Goal: Information Seeking & Learning: Learn about a topic

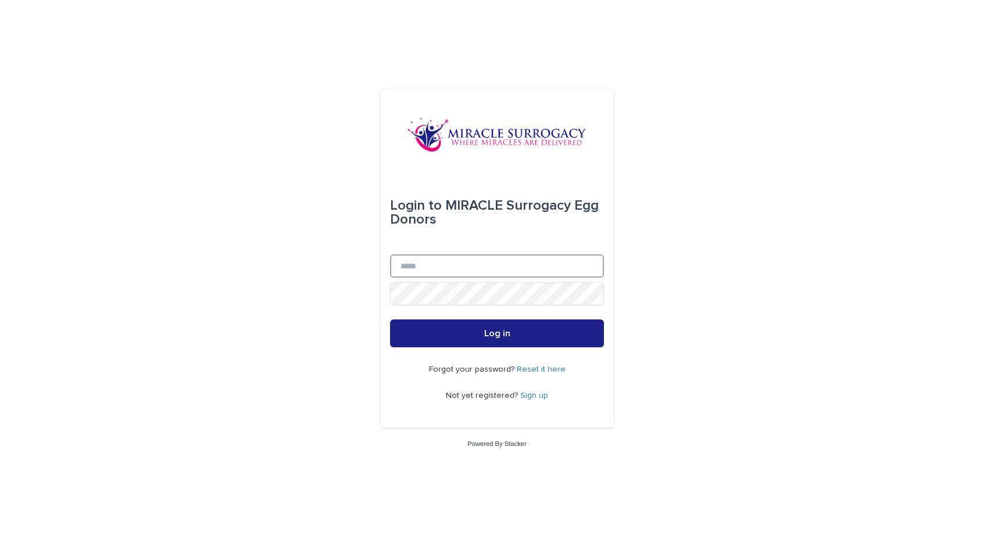
click at [465, 264] on input "Email" at bounding box center [497, 266] width 214 height 23
type input "**********"
click at [390, 320] on button "Log in" at bounding box center [497, 334] width 214 height 28
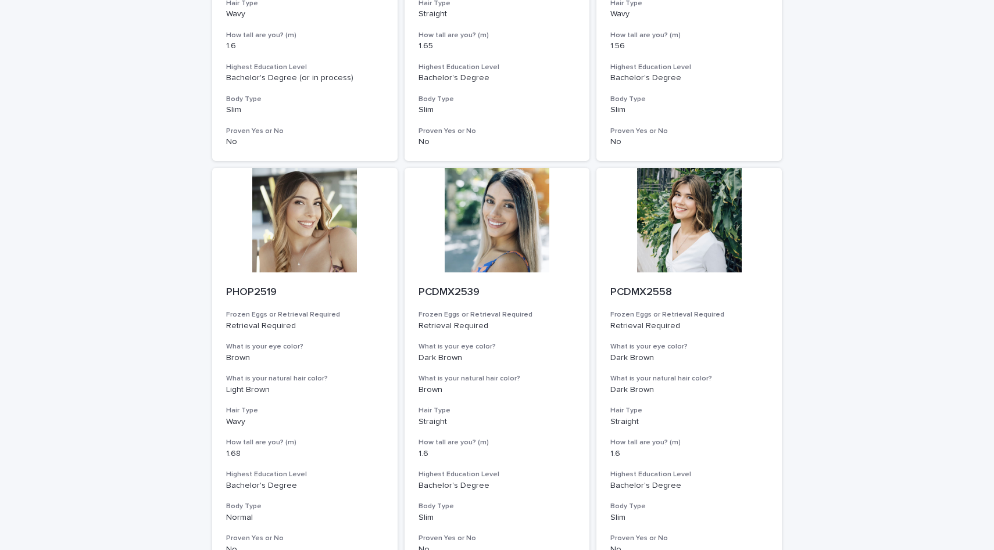
scroll to position [1278, 0]
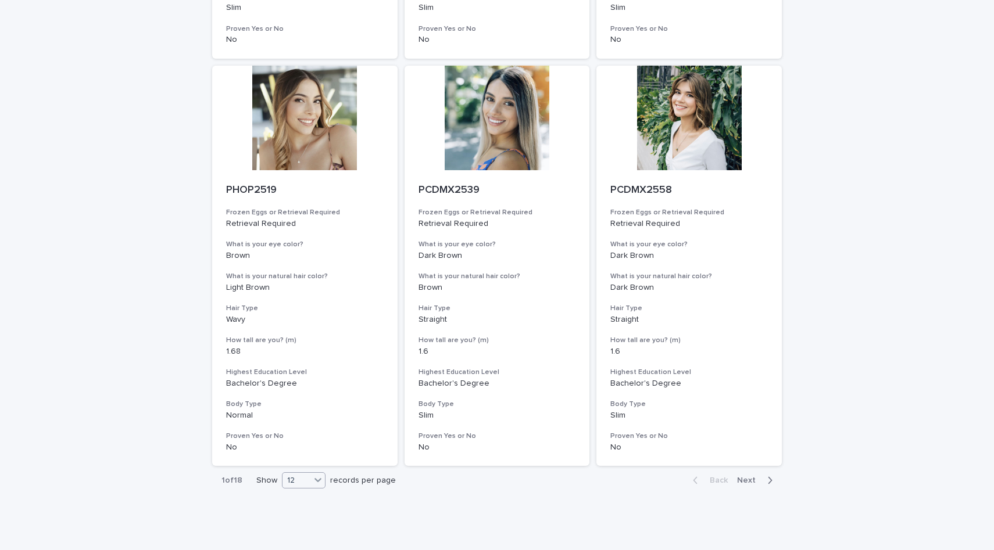
click at [303, 482] on div "12" at bounding box center [296, 481] width 28 height 12
click at [307, 522] on div "36" at bounding box center [304, 525] width 42 height 14
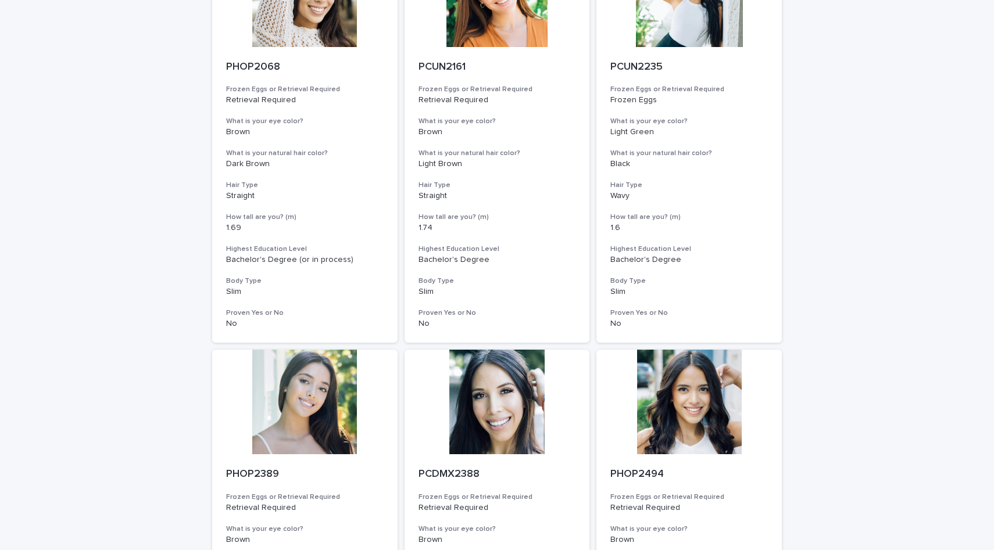
scroll to position [0, 0]
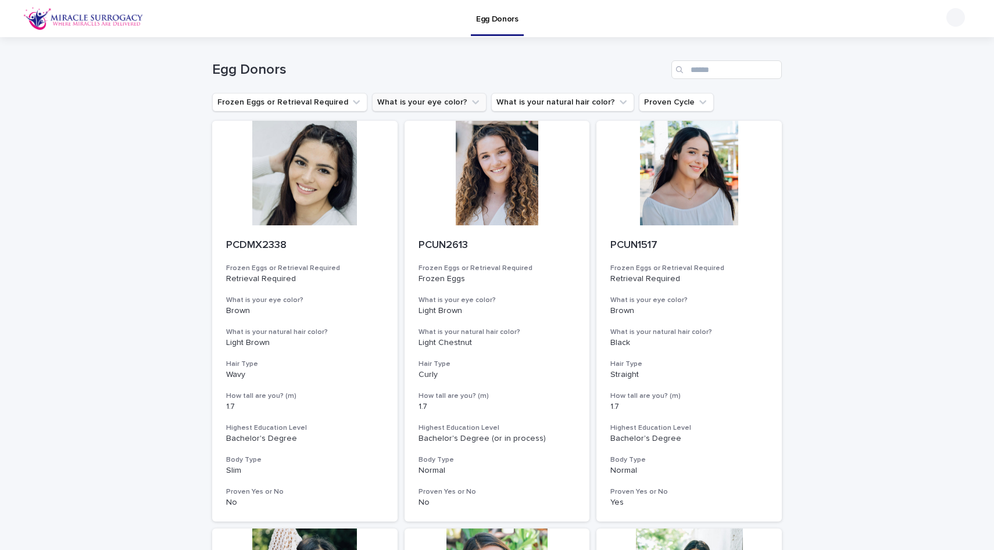
click at [431, 93] on button "What is your eye color?" at bounding box center [429, 102] width 114 height 19
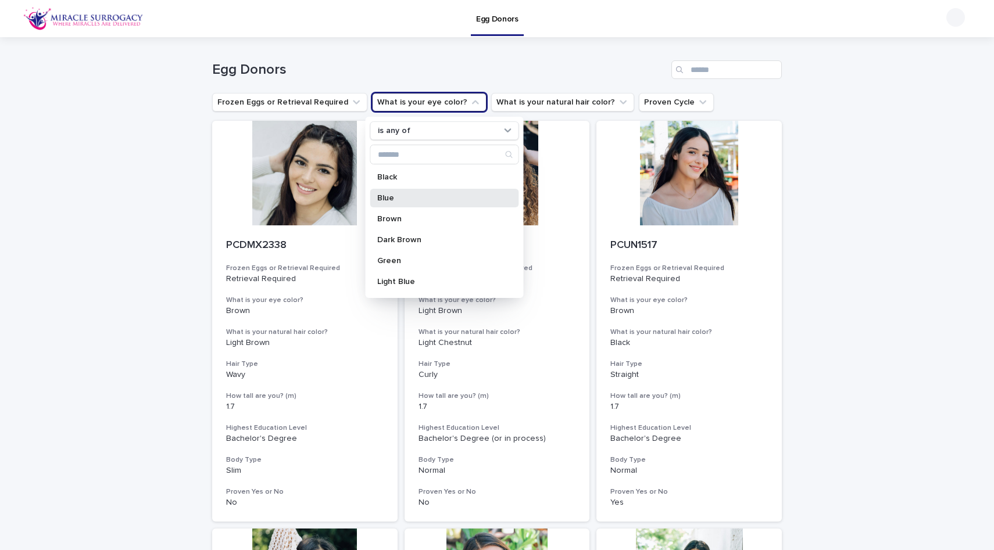
click at [402, 193] on div "Blue" at bounding box center [444, 198] width 149 height 19
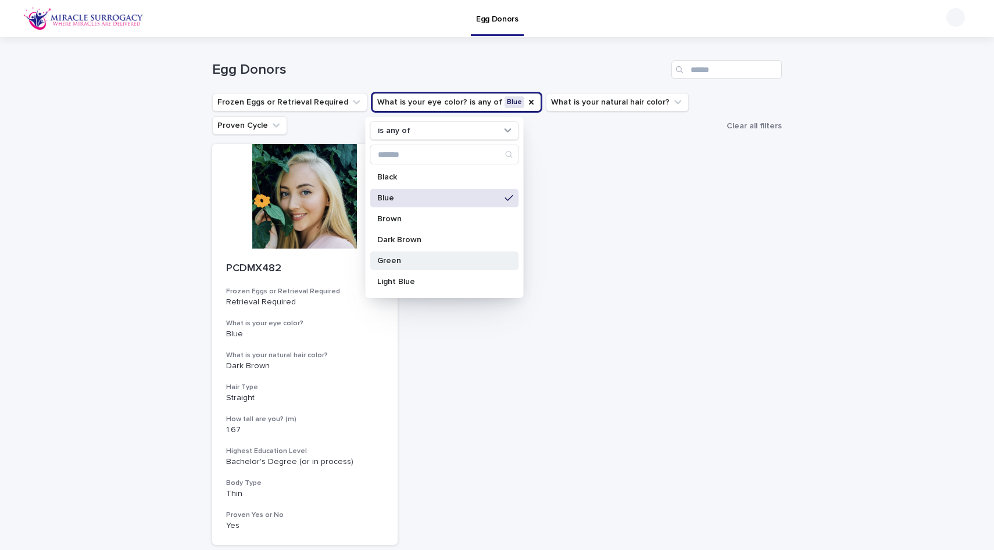
click at [399, 261] on p "Green" at bounding box center [438, 261] width 123 height 8
click at [429, 284] on p "Light Blue" at bounding box center [438, 282] width 123 height 8
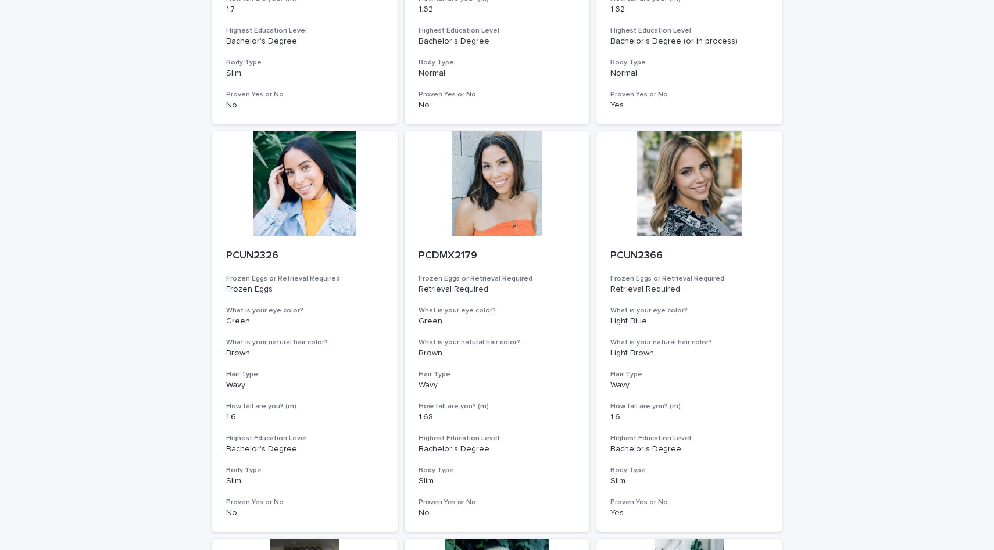
scroll to position [875, 0]
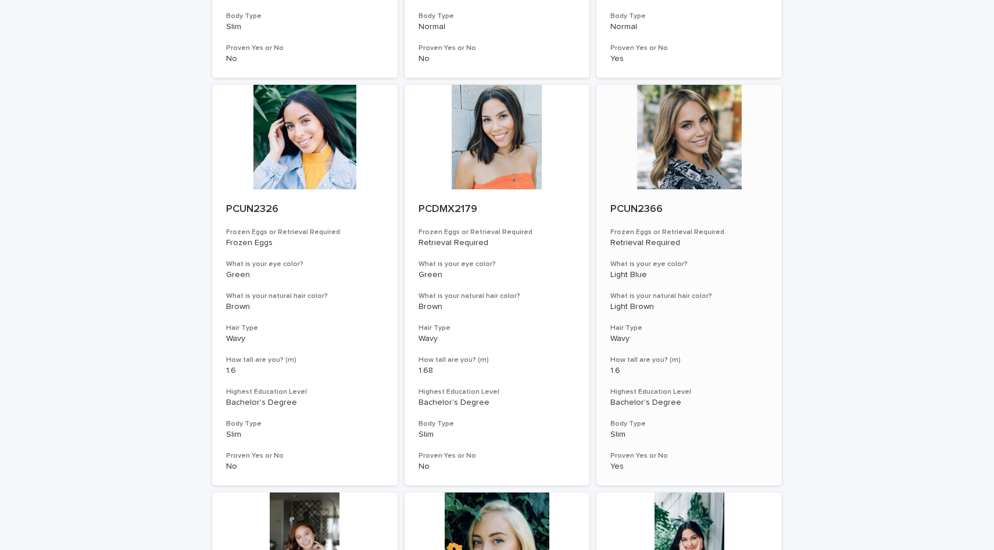
click at [696, 153] on div at bounding box center [688, 137] width 185 height 105
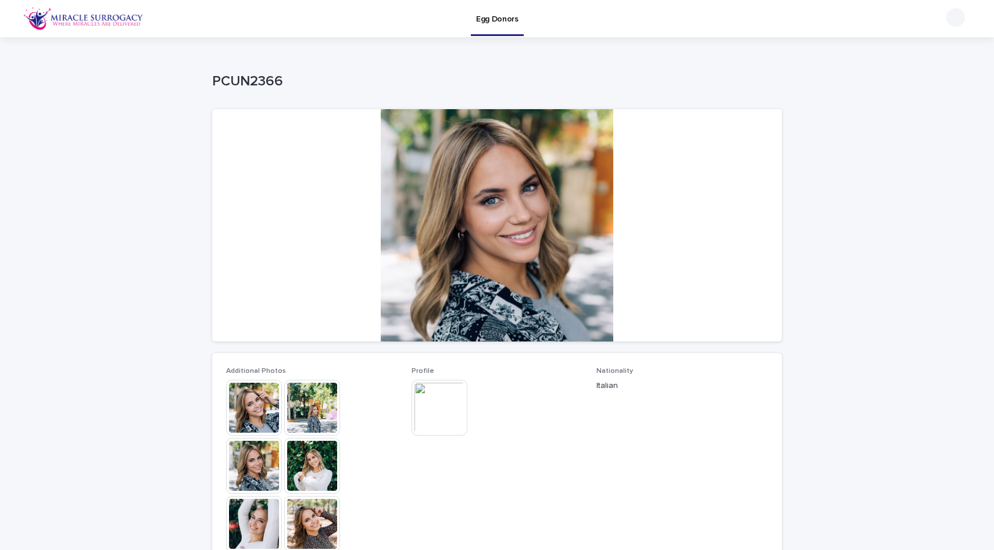
click at [315, 470] on img at bounding box center [312, 466] width 56 height 56
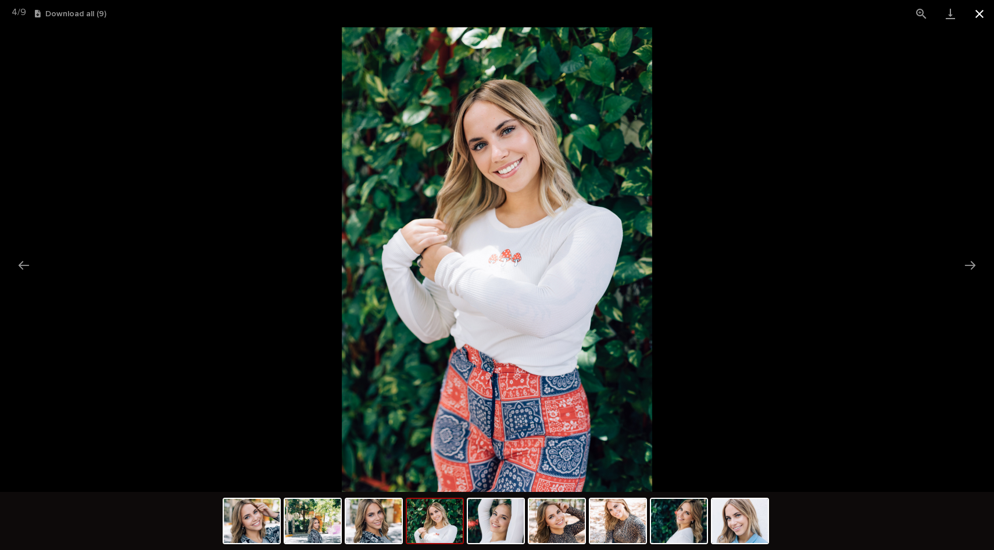
click at [976, 11] on button "Close gallery" at bounding box center [979, 13] width 29 height 27
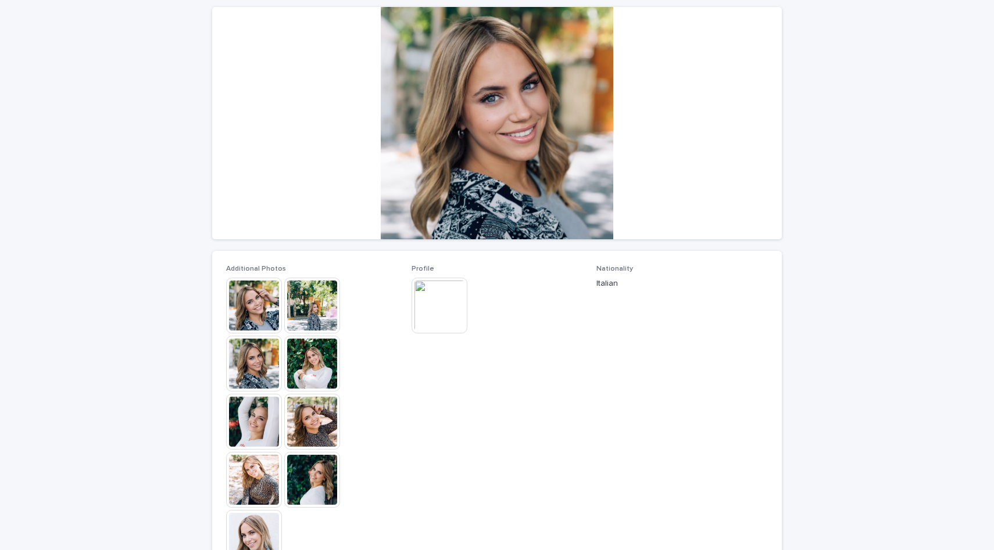
scroll to position [181, 0]
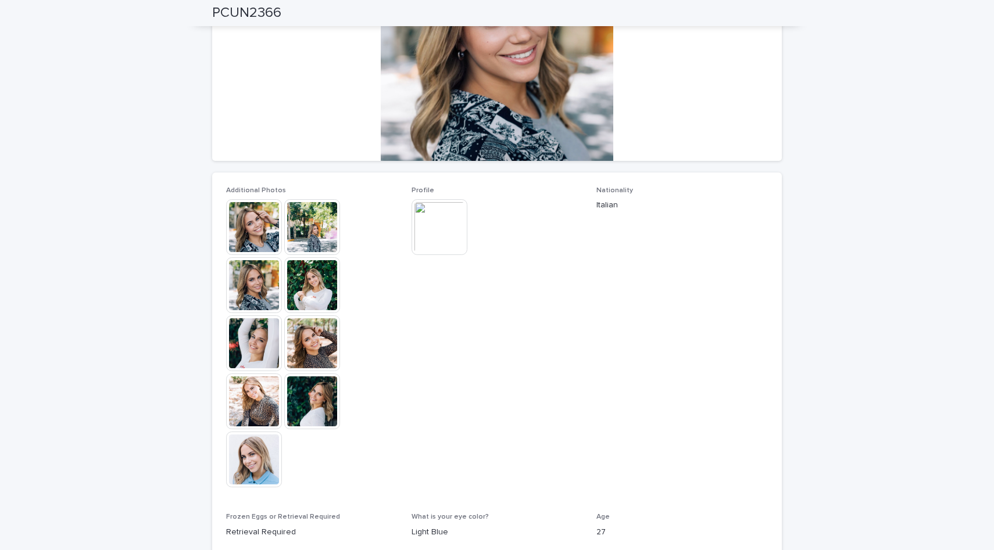
click at [447, 243] on img at bounding box center [439, 227] width 56 height 56
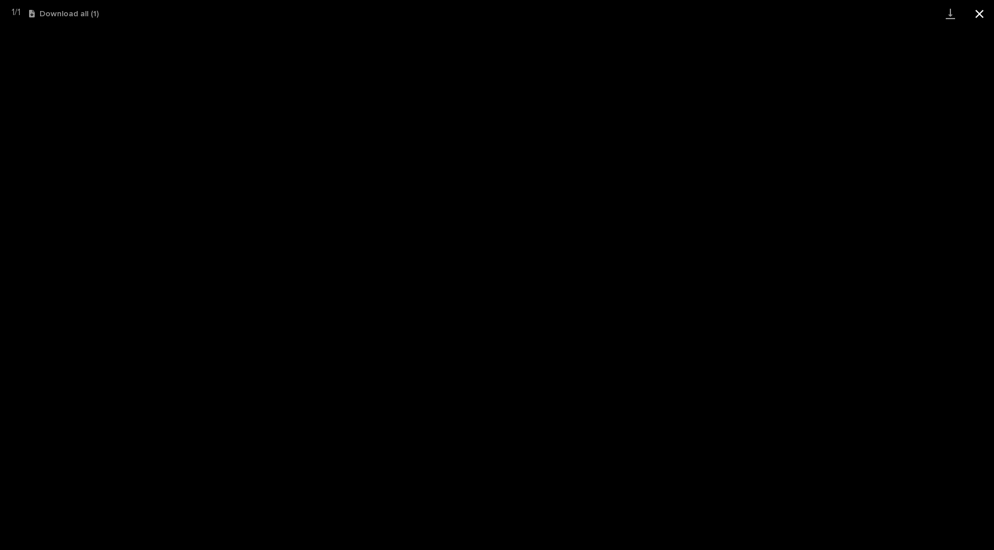
click at [977, 13] on button "Close gallery" at bounding box center [979, 13] width 29 height 27
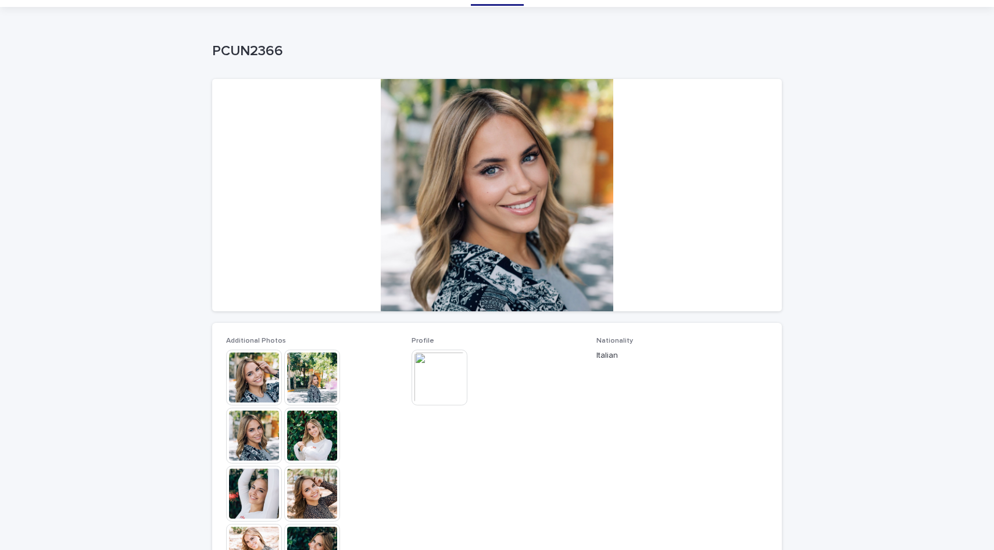
scroll to position [0, 0]
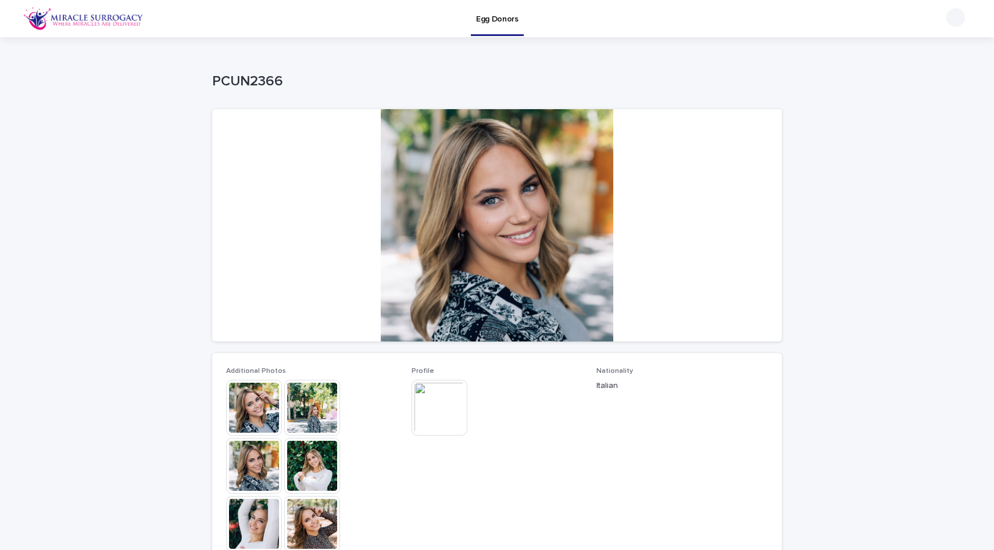
click at [431, 402] on img at bounding box center [439, 408] width 56 height 56
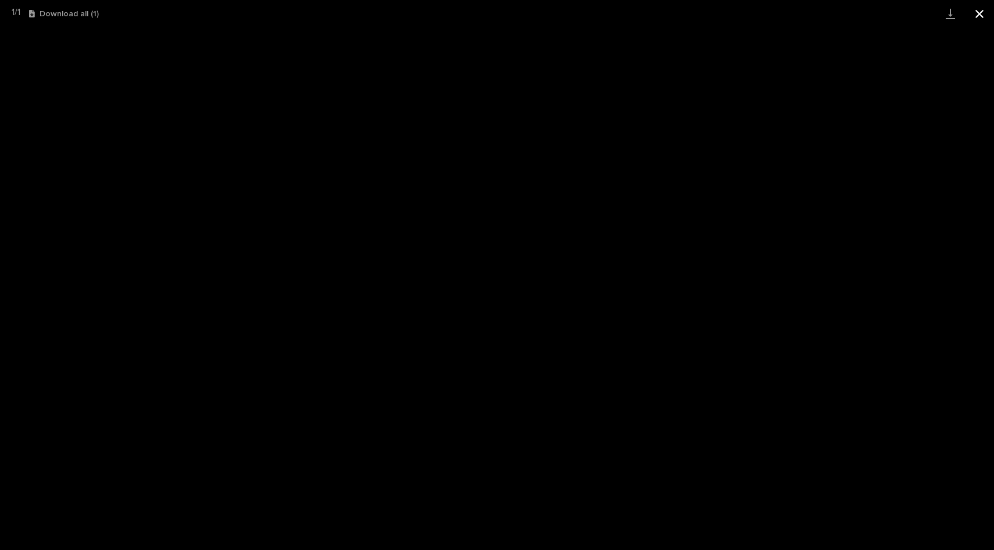
click at [980, 16] on button "Close gallery" at bounding box center [979, 13] width 29 height 27
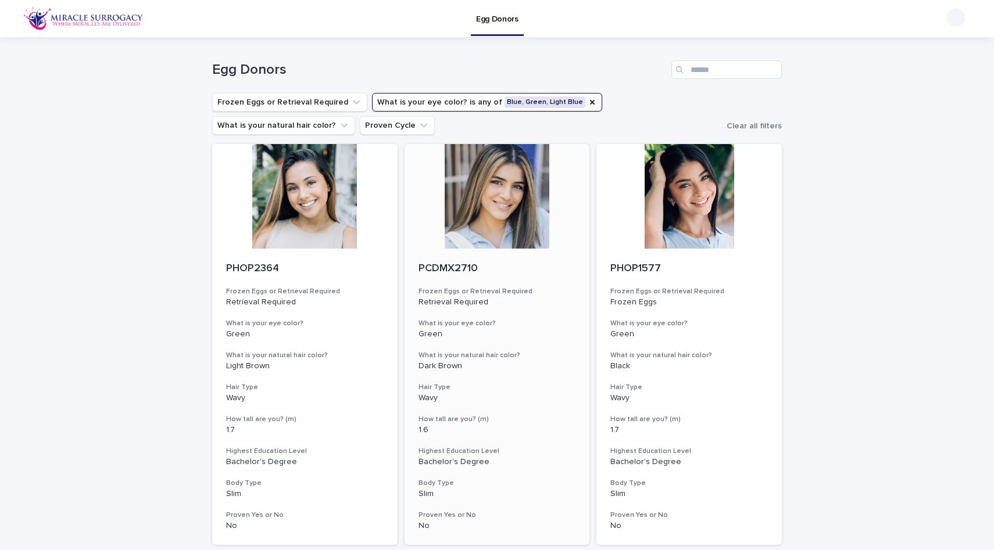
click at [469, 200] on div at bounding box center [496, 196] width 185 height 105
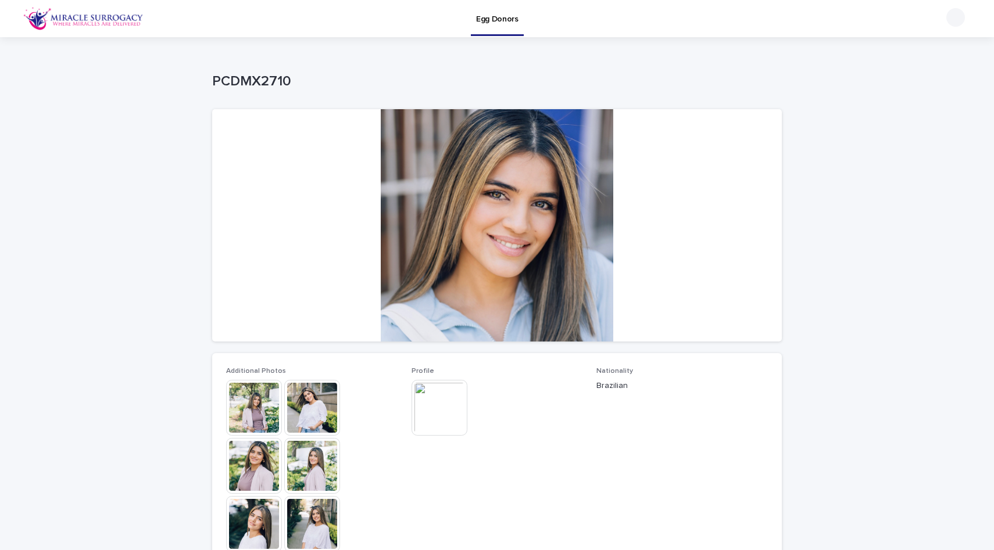
click at [443, 410] on img at bounding box center [439, 408] width 56 height 56
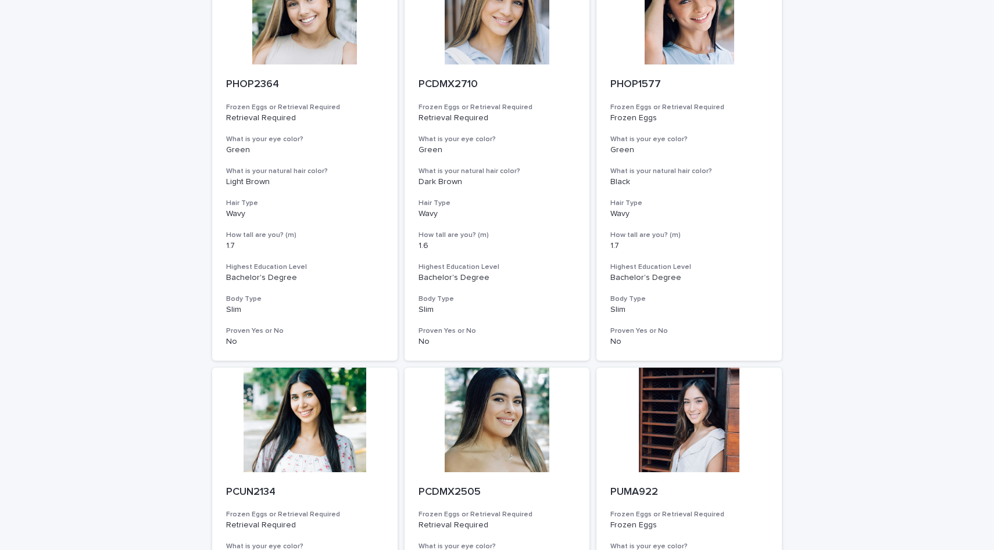
scroll to position [385, 0]
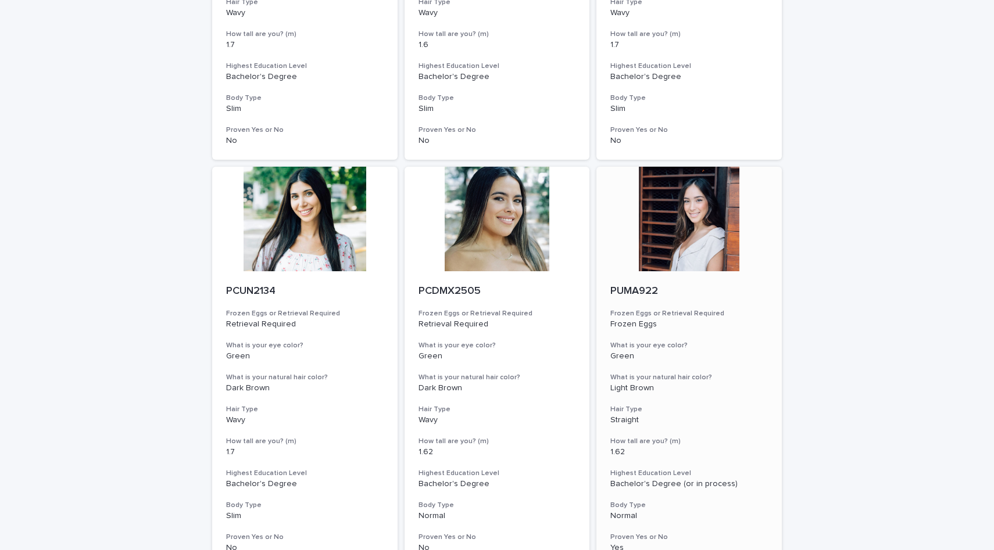
click at [718, 262] on div at bounding box center [688, 219] width 185 height 105
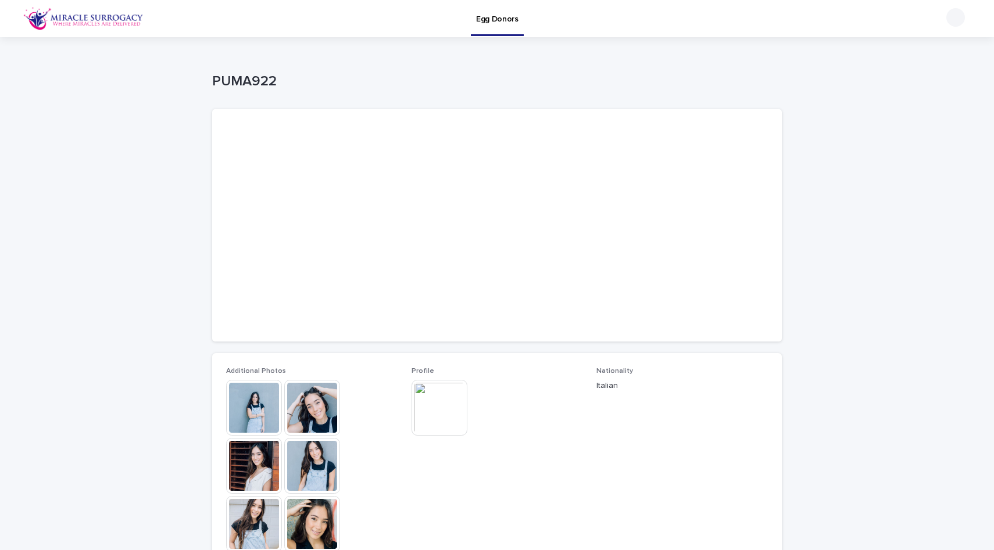
click at [446, 399] on img at bounding box center [439, 408] width 56 height 56
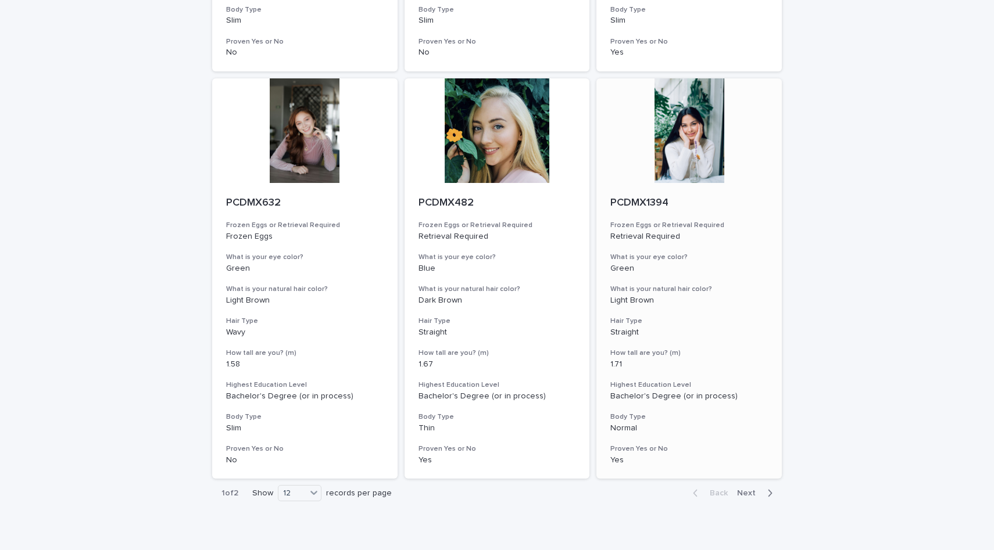
scroll to position [1294, 0]
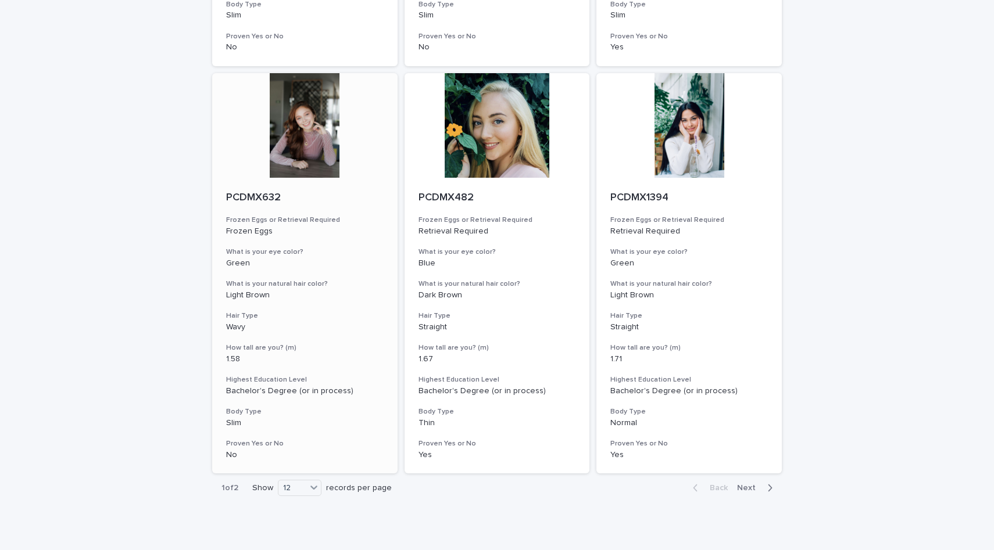
click at [319, 474] on div "PCDMX632 Frozen Eggs or Retrieval Required Frozen Eggs What is your eye color? …" at bounding box center [304, 326] width 185 height 296
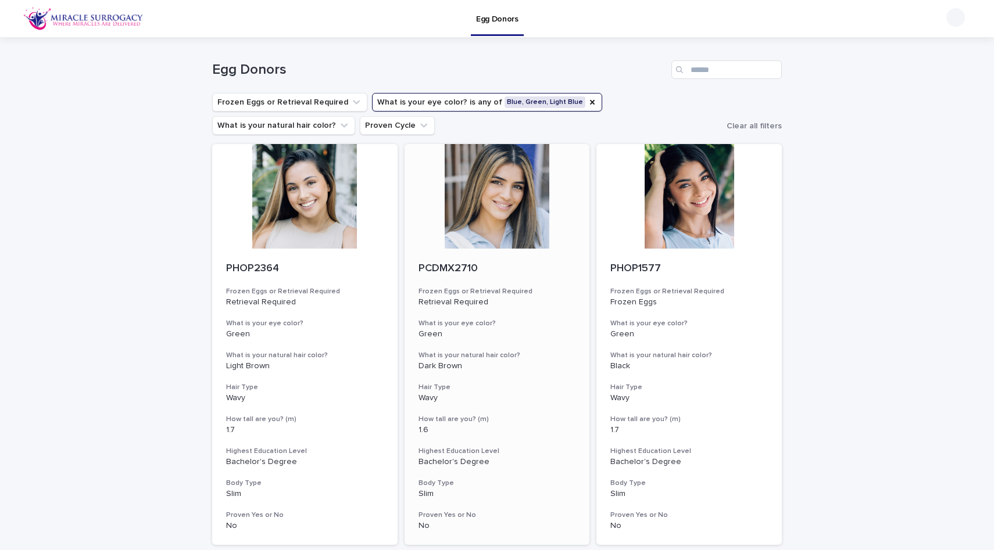
click at [473, 274] on p "PCDMX2710" at bounding box center [496, 269] width 157 height 13
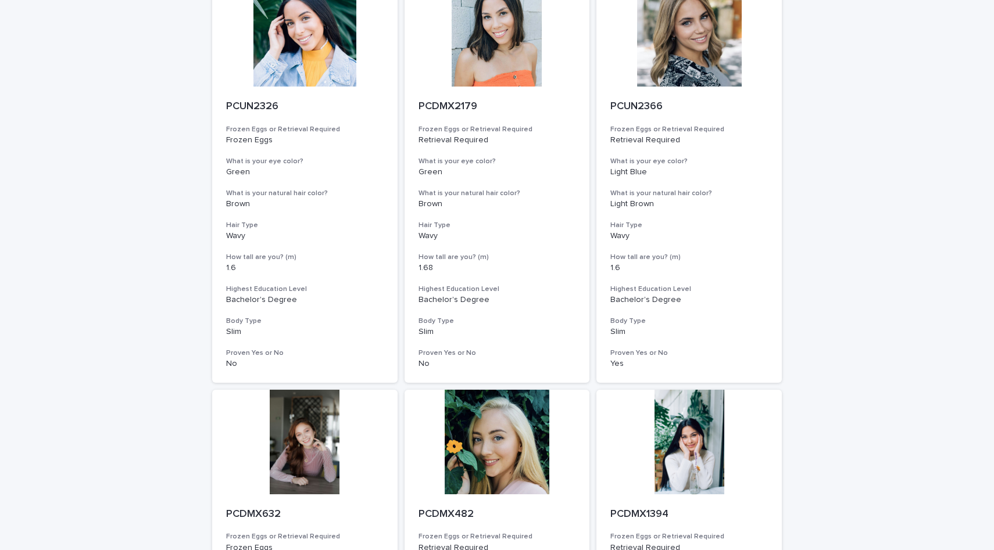
scroll to position [1339, 0]
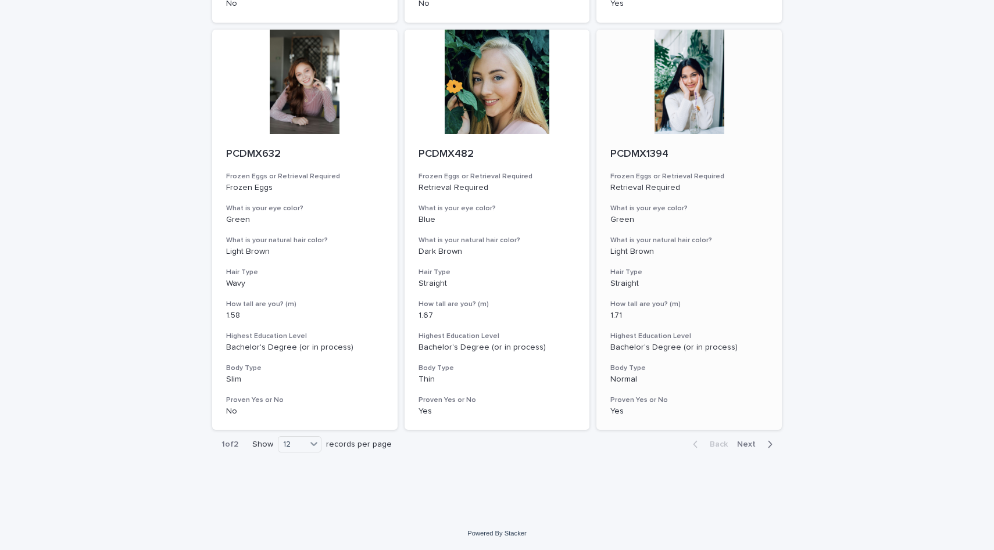
click at [686, 193] on div "PCDMX1394 Frozen Eggs or Retrieval Required Retrieval Required What is your eye…" at bounding box center [688, 282] width 185 height 296
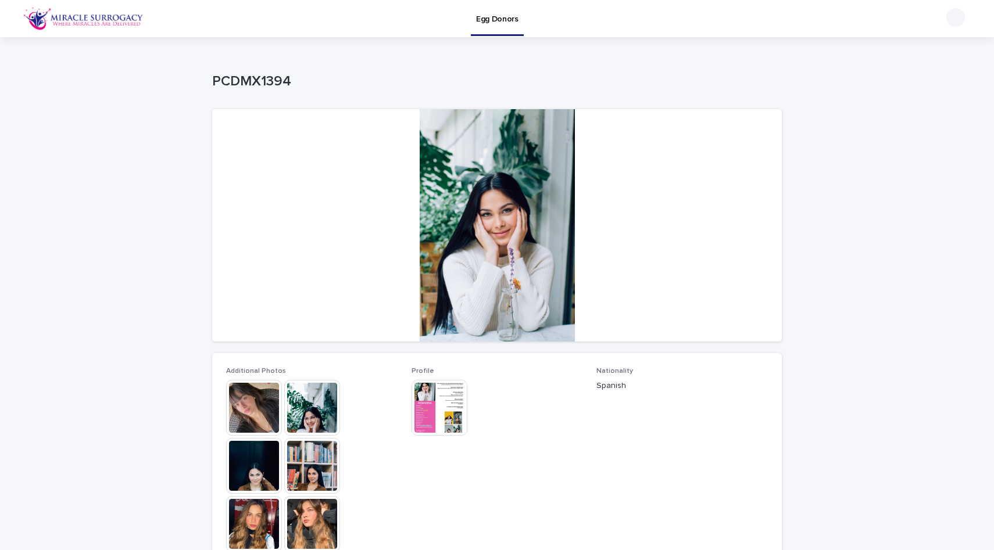
click at [323, 406] on img at bounding box center [312, 408] width 56 height 56
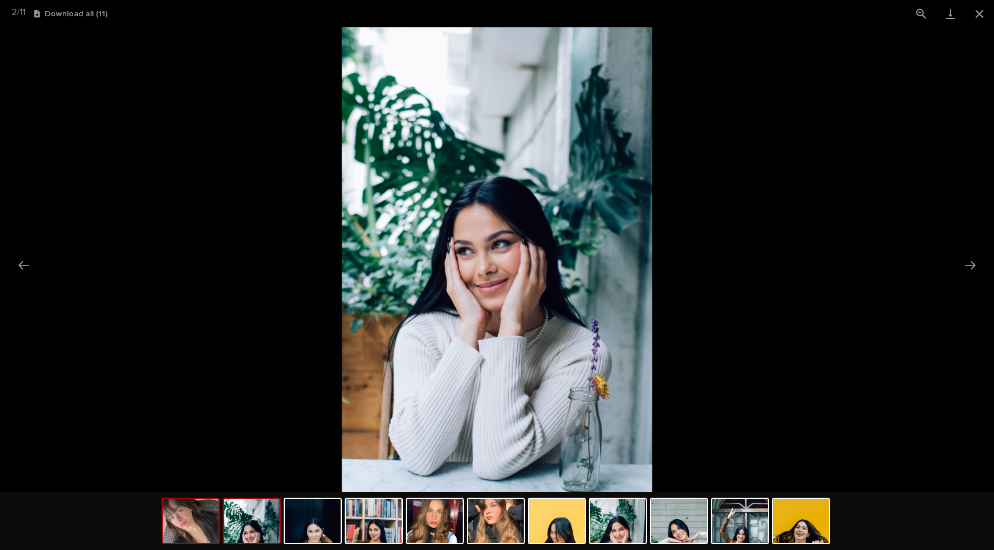
click at [196, 518] on img at bounding box center [191, 521] width 56 height 44
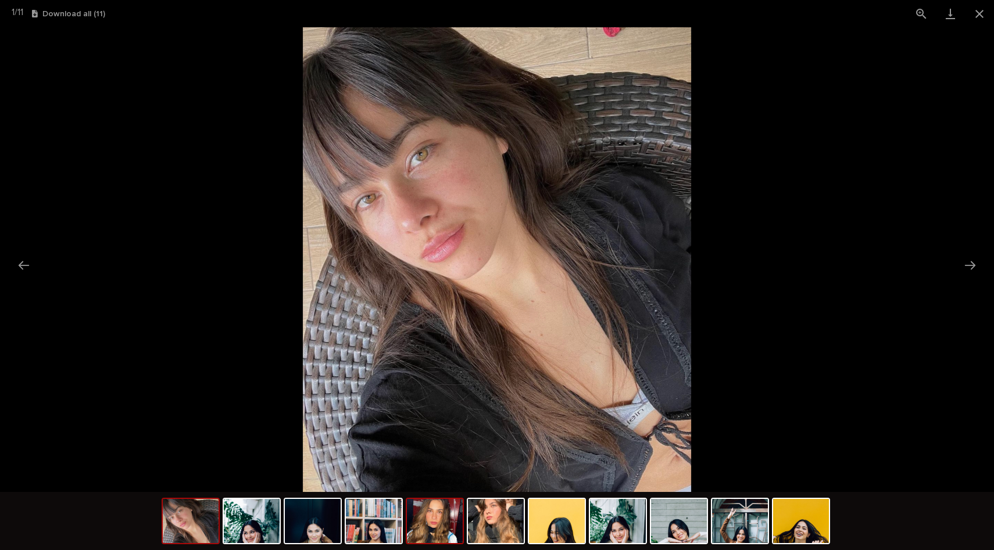
click at [429, 521] on img at bounding box center [435, 521] width 56 height 44
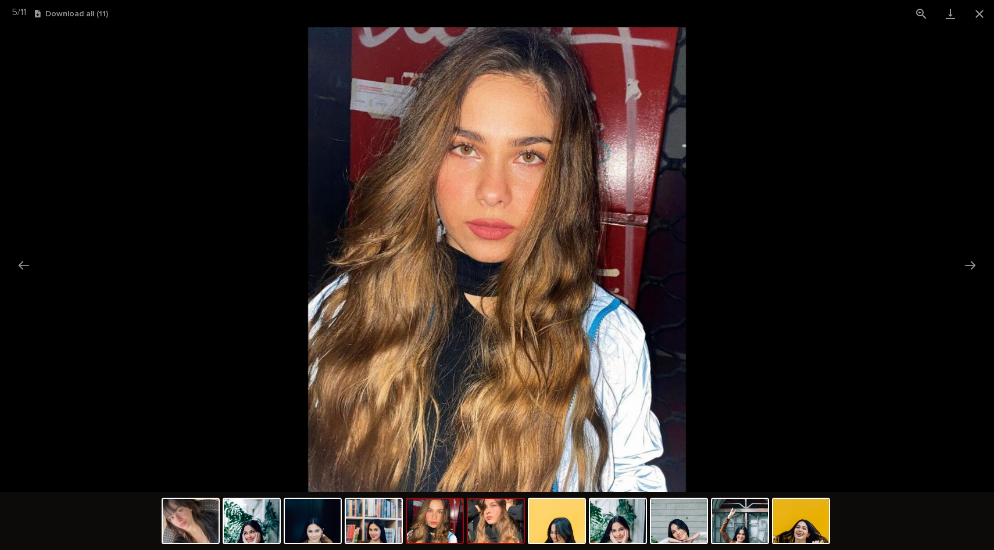
click at [501, 521] on img at bounding box center [496, 521] width 56 height 44
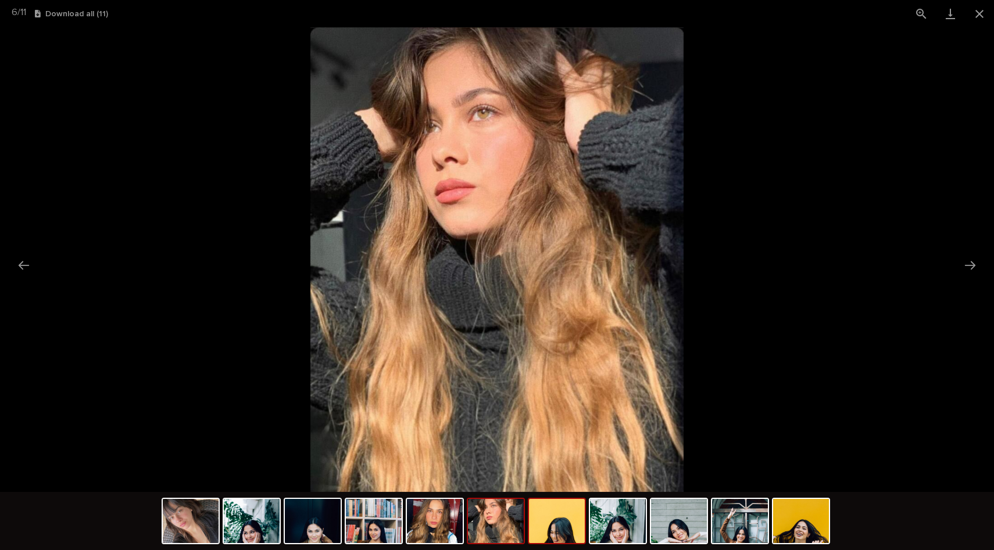
click at [574, 518] on img at bounding box center [557, 521] width 56 height 44
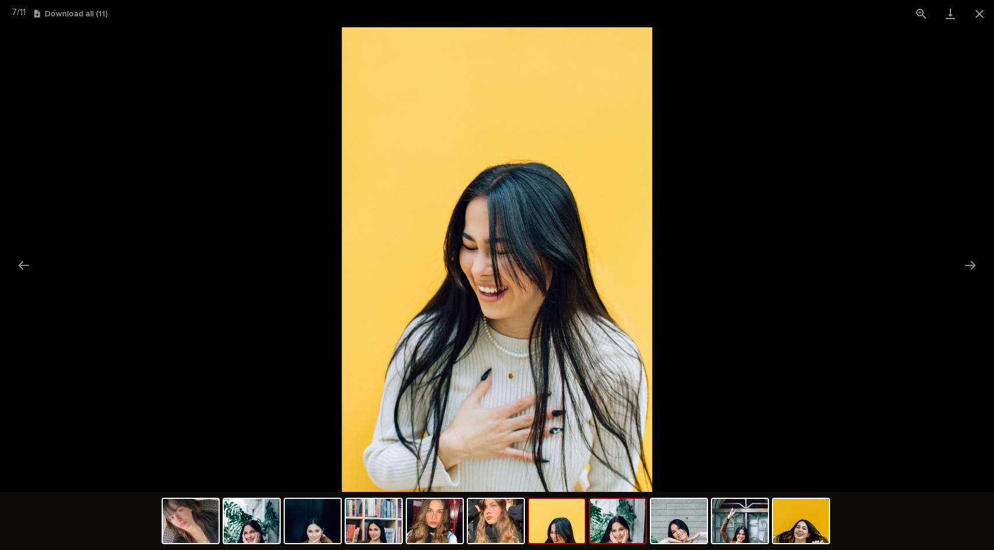
click at [633, 510] on img at bounding box center [618, 521] width 56 height 44
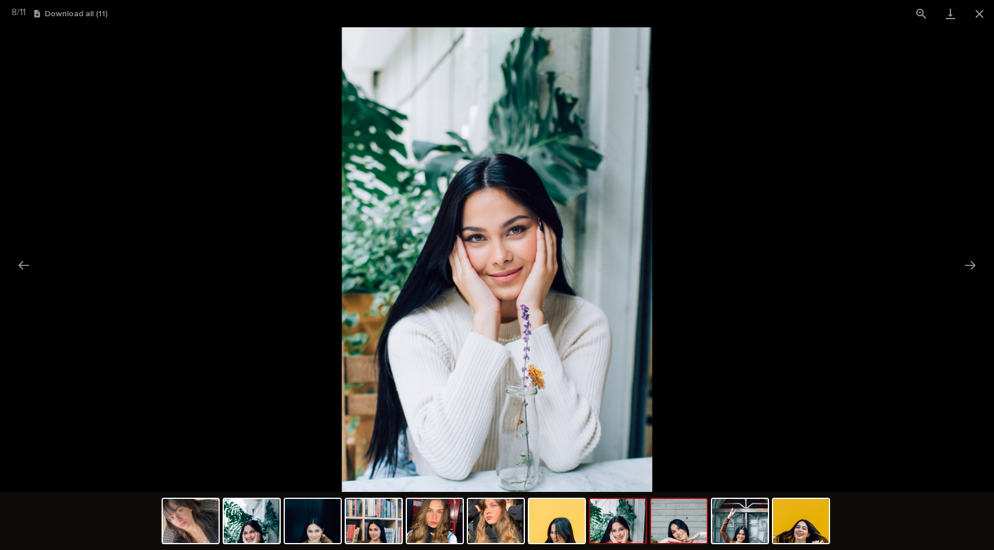
click at [681, 517] on img at bounding box center [679, 521] width 56 height 44
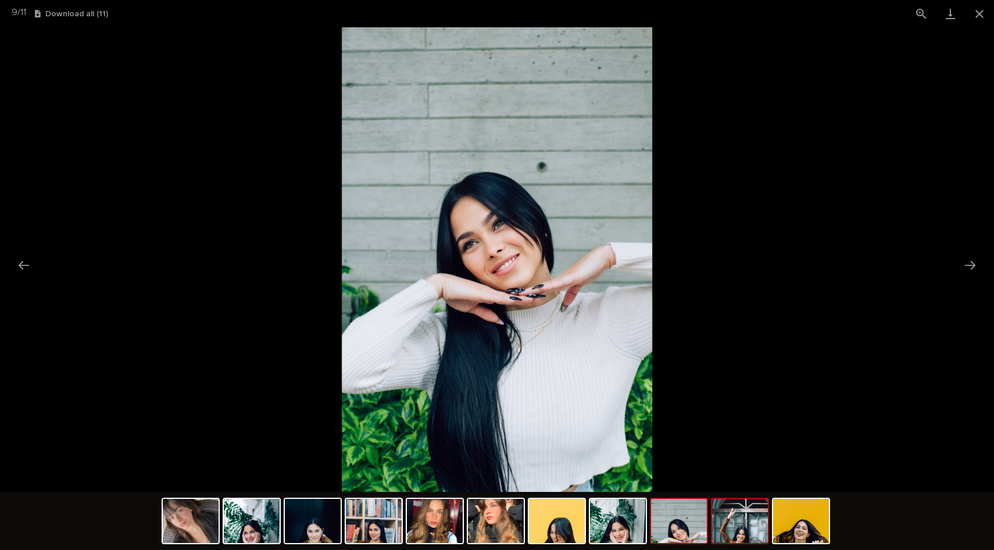
click at [748, 519] on img at bounding box center [740, 521] width 56 height 44
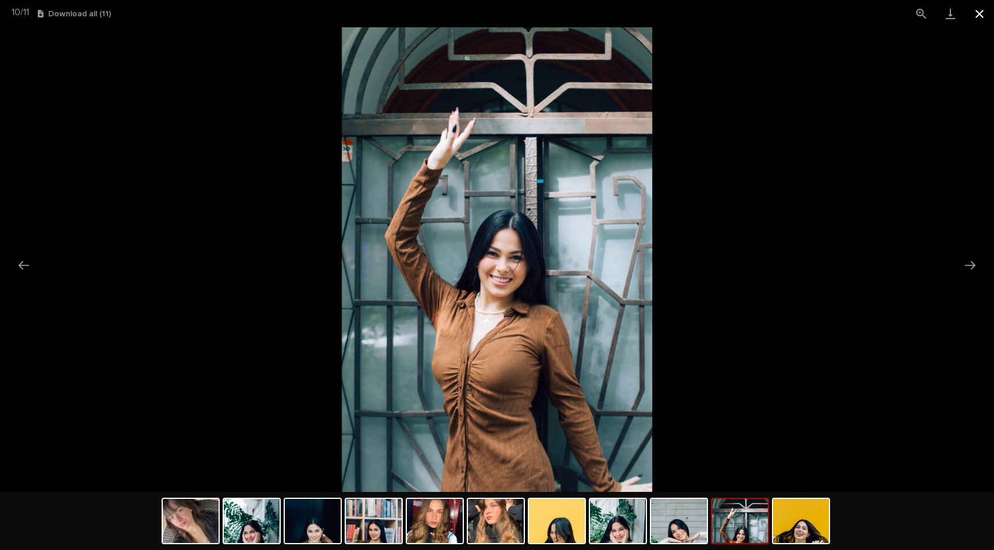
click at [979, 10] on button "Close gallery" at bounding box center [979, 13] width 29 height 27
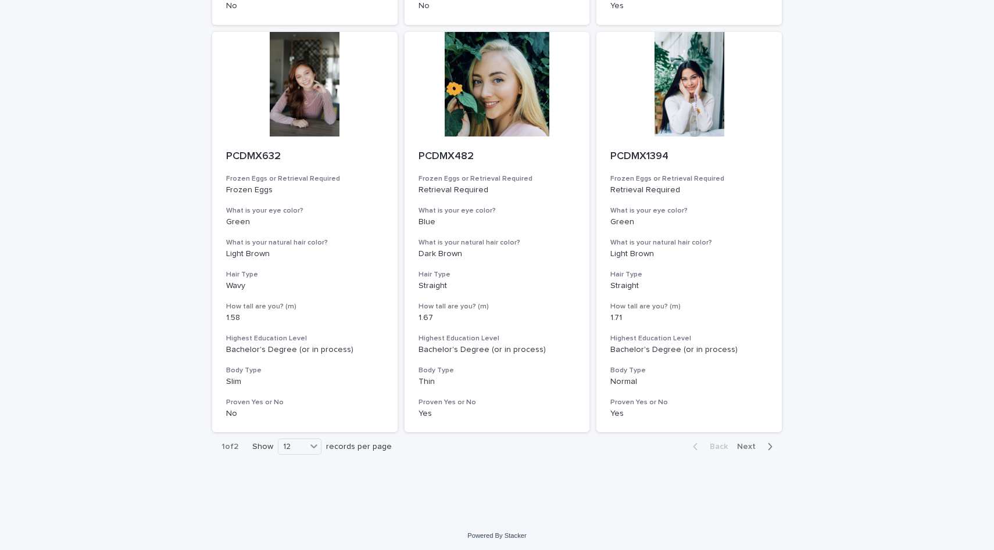
scroll to position [1339, 0]
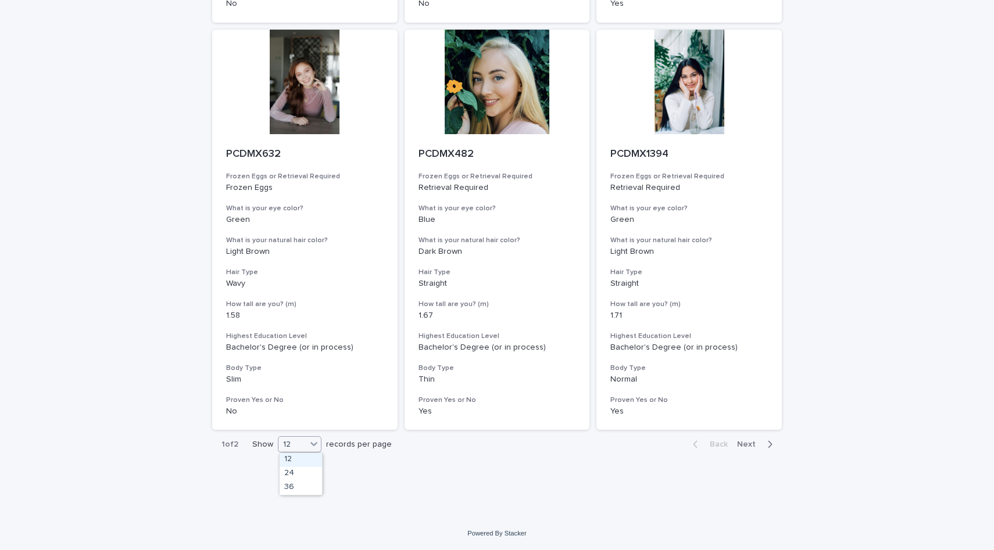
click at [310, 449] on icon at bounding box center [314, 444] width 12 height 12
click at [302, 486] on div "36" at bounding box center [300, 488] width 42 height 14
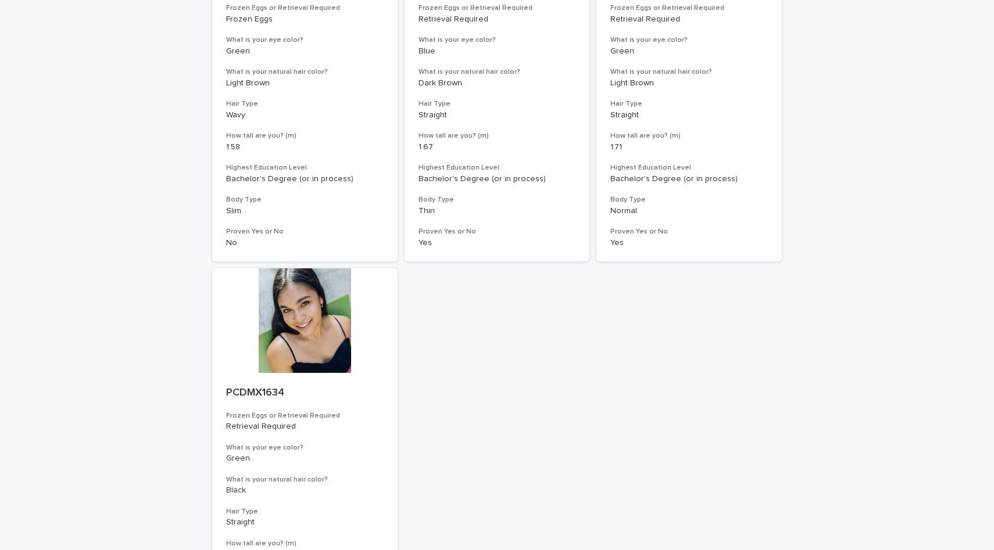
scroll to position [1672, 0]
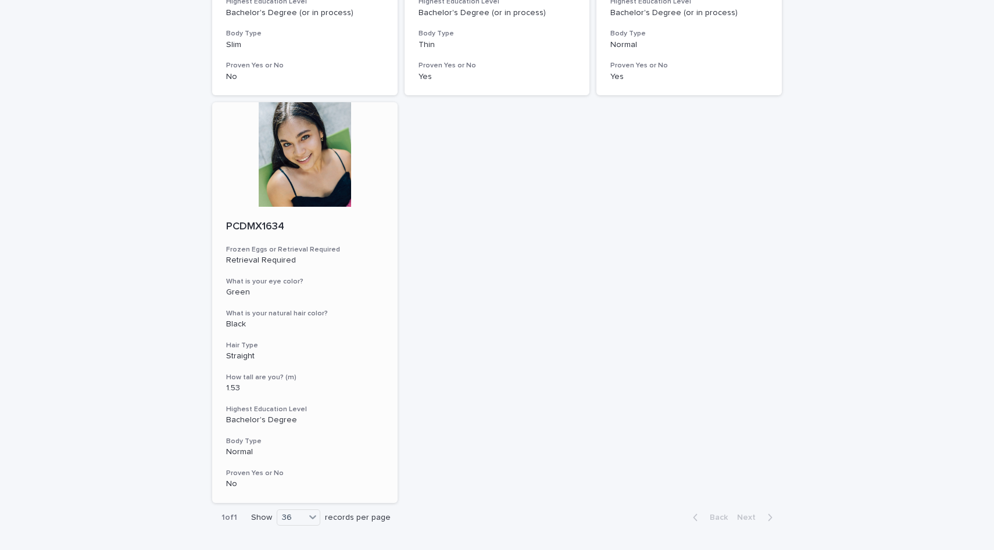
click at [314, 181] on div at bounding box center [304, 154] width 185 height 105
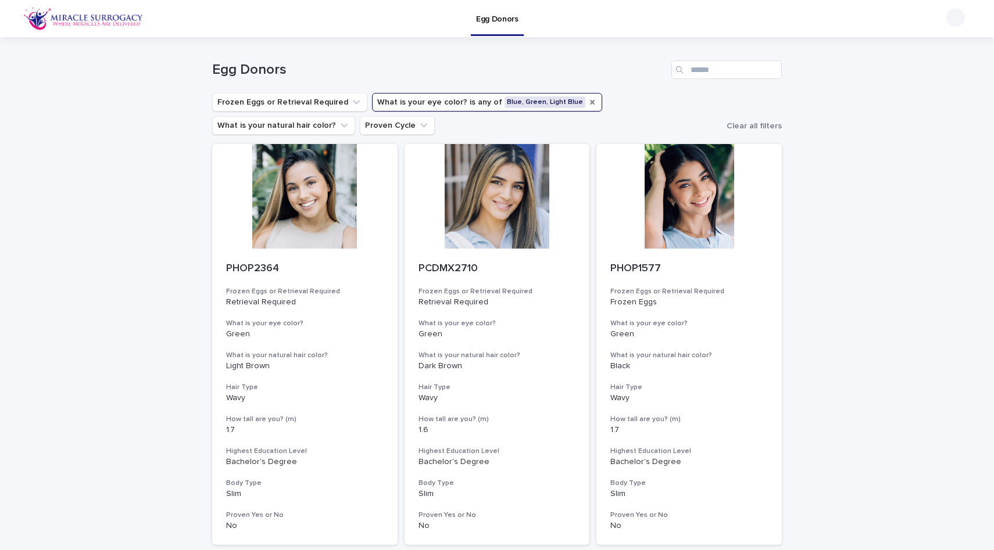
click at [590, 104] on icon "What is your eye color?" at bounding box center [592, 102] width 5 height 5
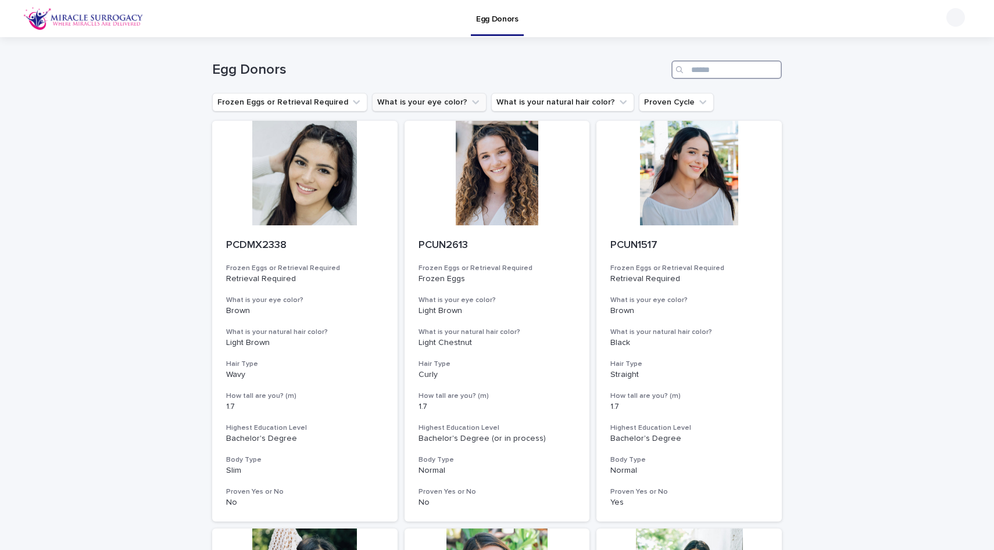
click at [734, 73] on input "Search" at bounding box center [726, 69] width 110 height 19
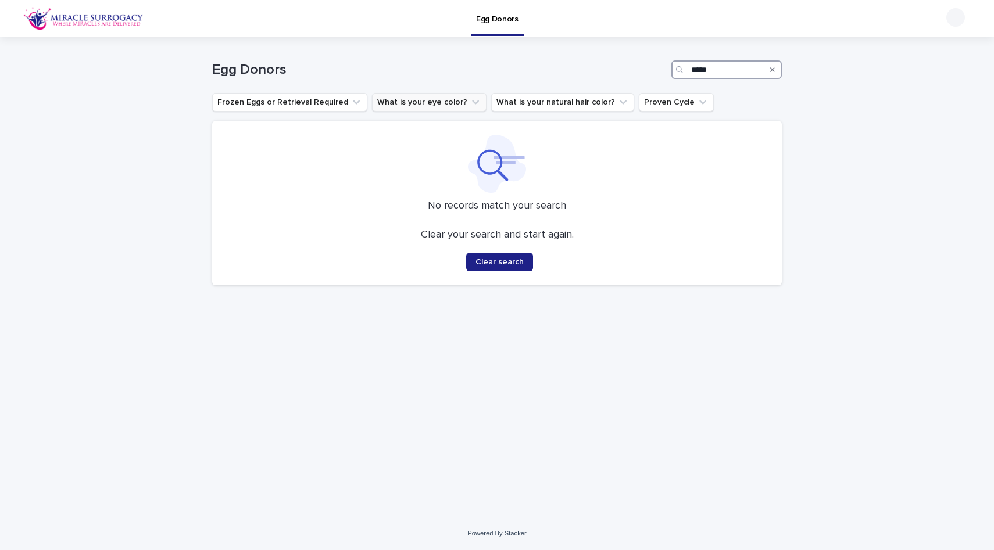
click at [734, 73] on input "*****" at bounding box center [726, 69] width 110 height 19
click at [734, 69] on input "*********" at bounding box center [726, 69] width 110 height 19
click at [734, 69] on input "********" at bounding box center [726, 69] width 110 height 19
type input "*******"
click at [734, 69] on input "*******" at bounding box center [726, 69] width 110 height 19
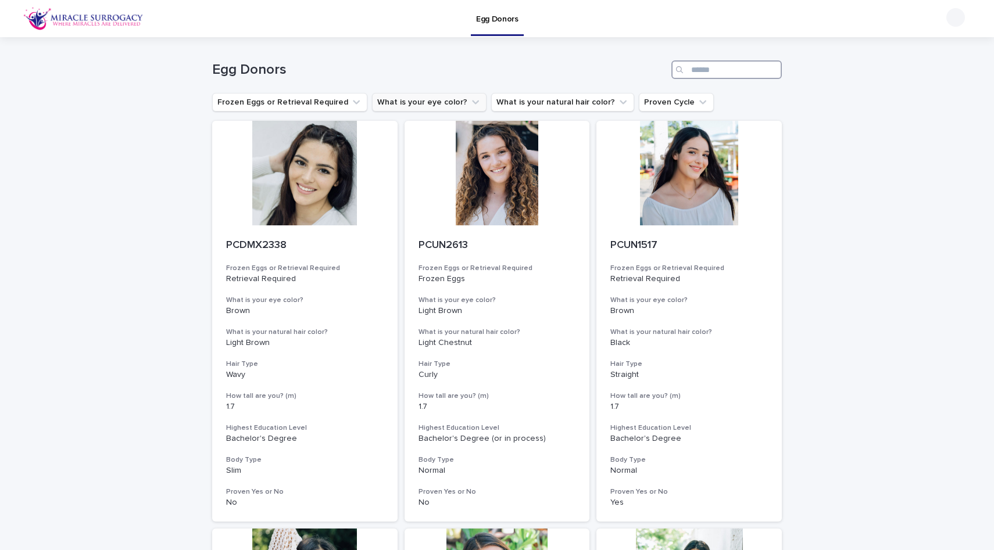
click at [734, 69] on input "Search" at bounding box center [726, 69] width 110 height 19
type input "*"
type input "*****"
click at [716, 70] on input "*****" at bounding box center [726, 69] width 110 height 19
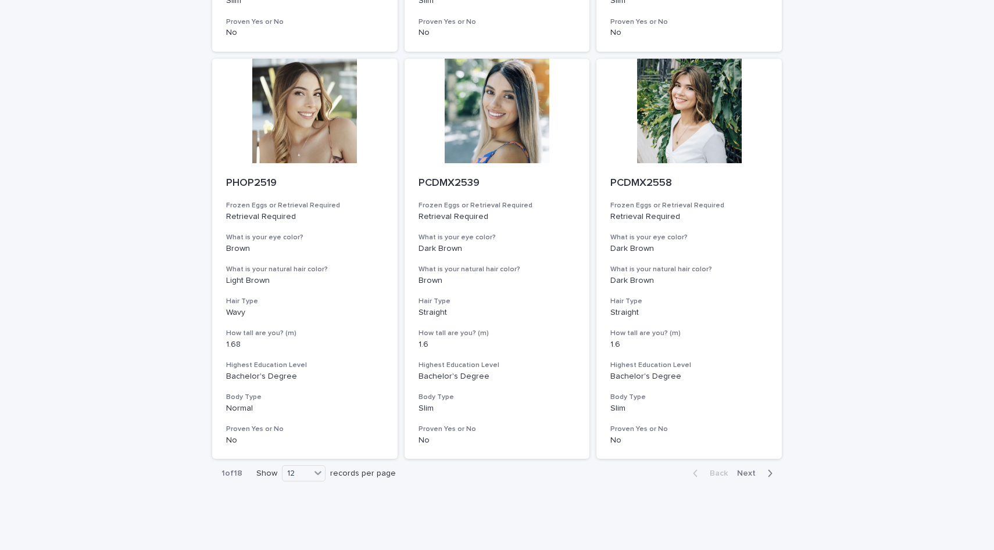
scroll to position [1315, 0]
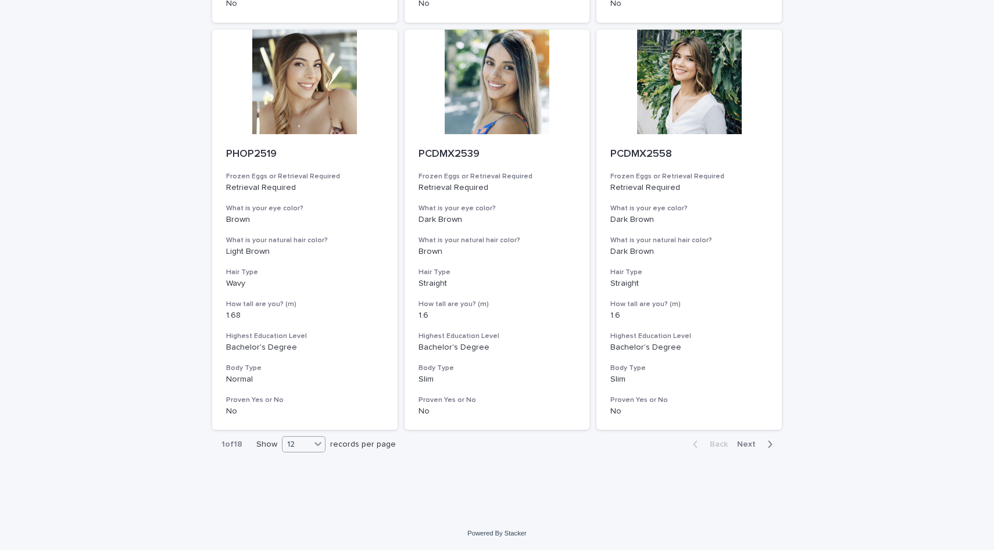
click at [313, 442] on icon at bounding box center [318, 444] width 12 height 12
click at [313, 486] on div "36" at bounding box center [304, 488] width 42 height 14
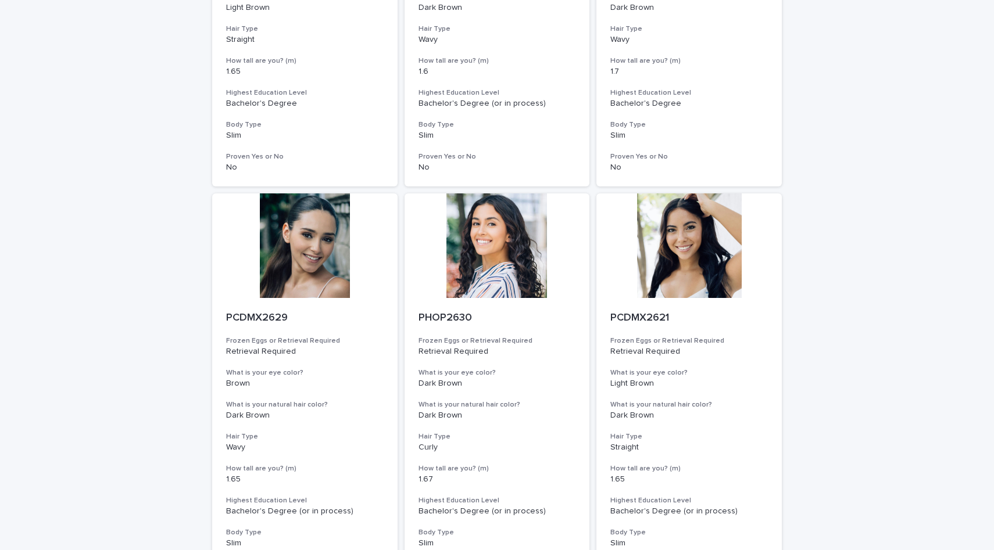
scroll to position [2950, 0]
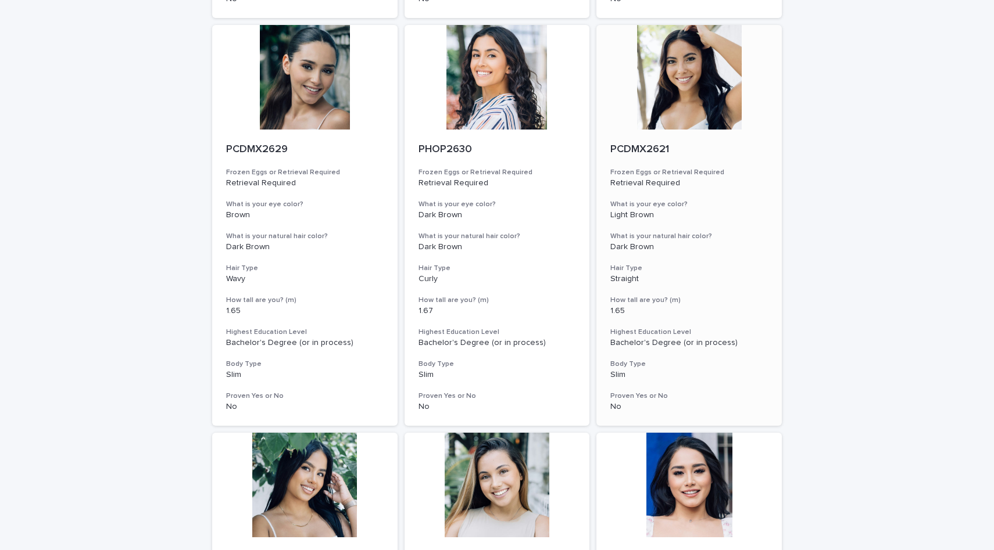
click at [708, 83] on div at bounding box center [688, 77] width 185 height 105
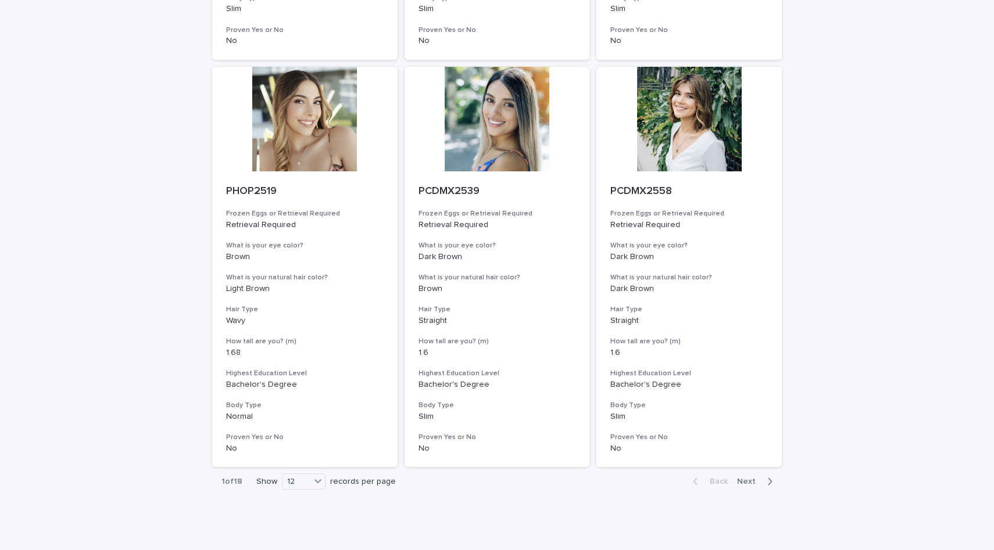
scroll to position [1315, 0]
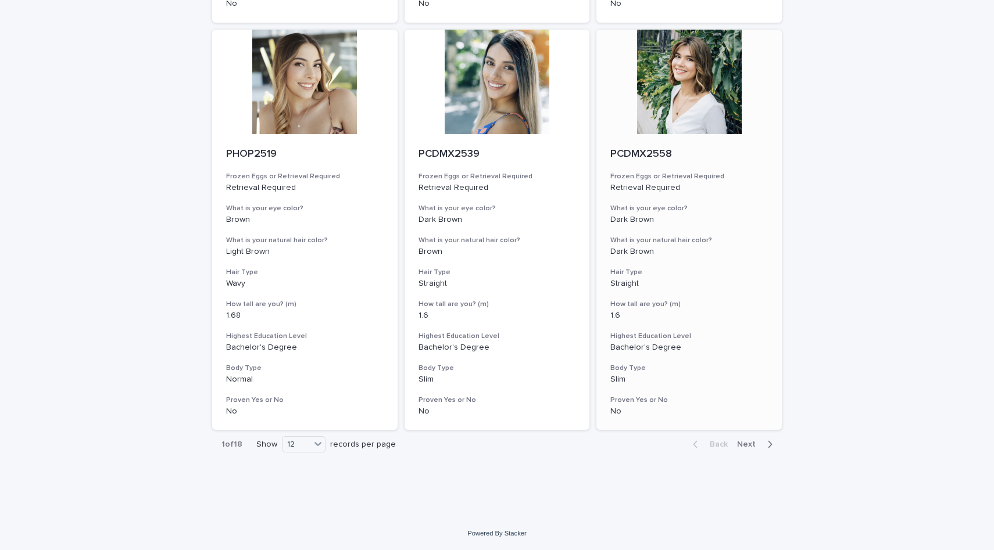
click at [734, 94] on div at bounding box center [688, 82] width 185 height 105
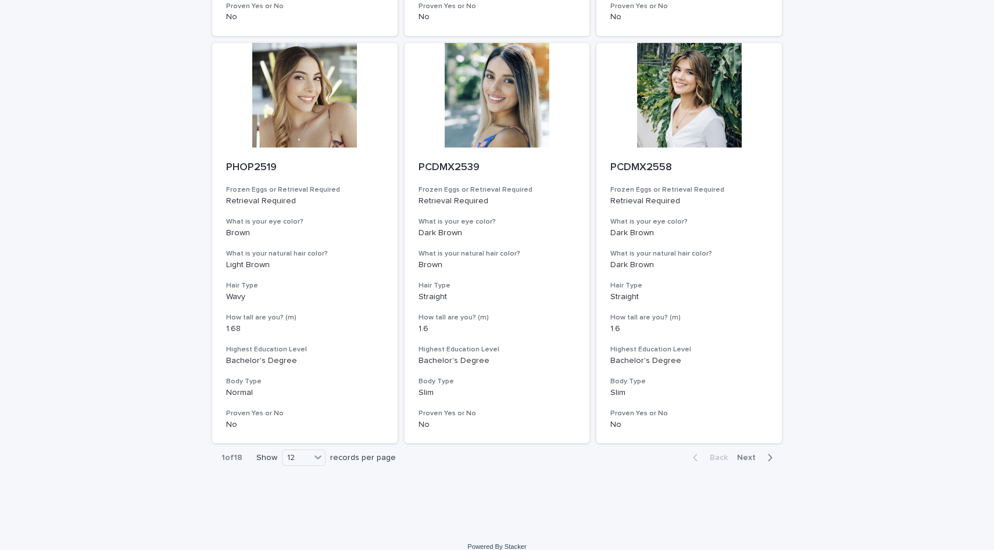
scroll to position [1315, 0]
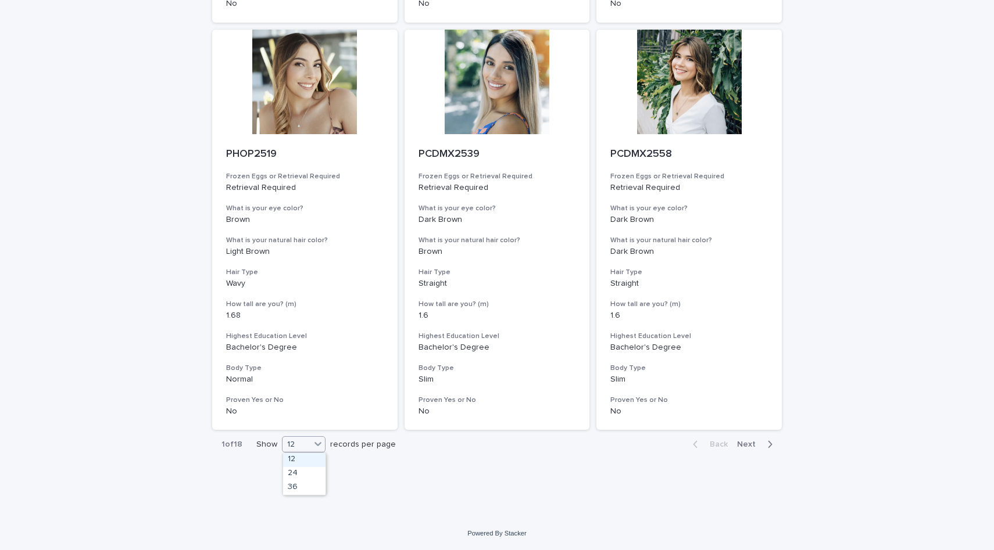
click at [294, 450] on div "12" at bounding box center [296, 445] width 28 height 12
click at [299, 485] on div "36" at bounding box center [304, 488] width 42 height 14
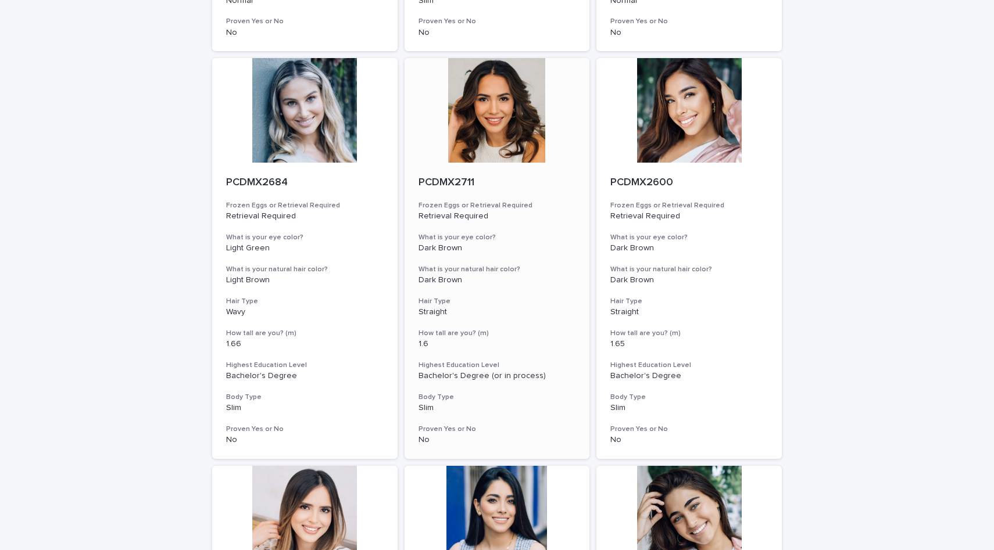
scroll to position [4163, 0]
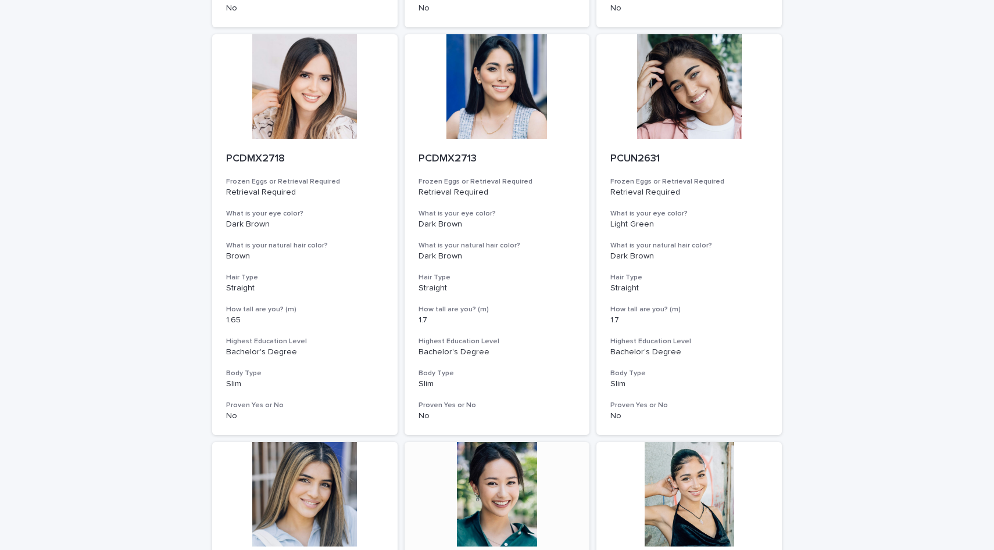
click at [496, 510] on div at bounding box center [496, 494] width 185 height 105
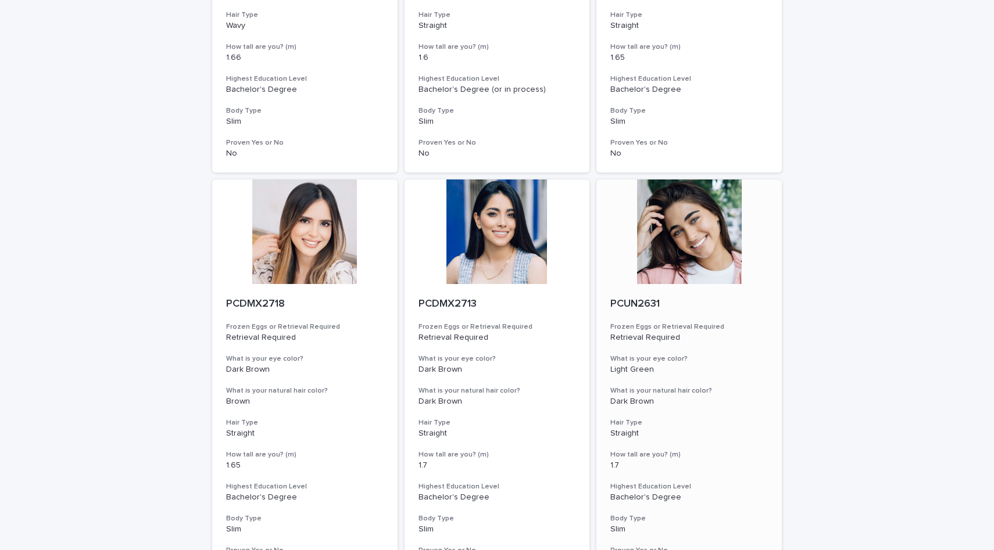
scroll to position [4566, 0]
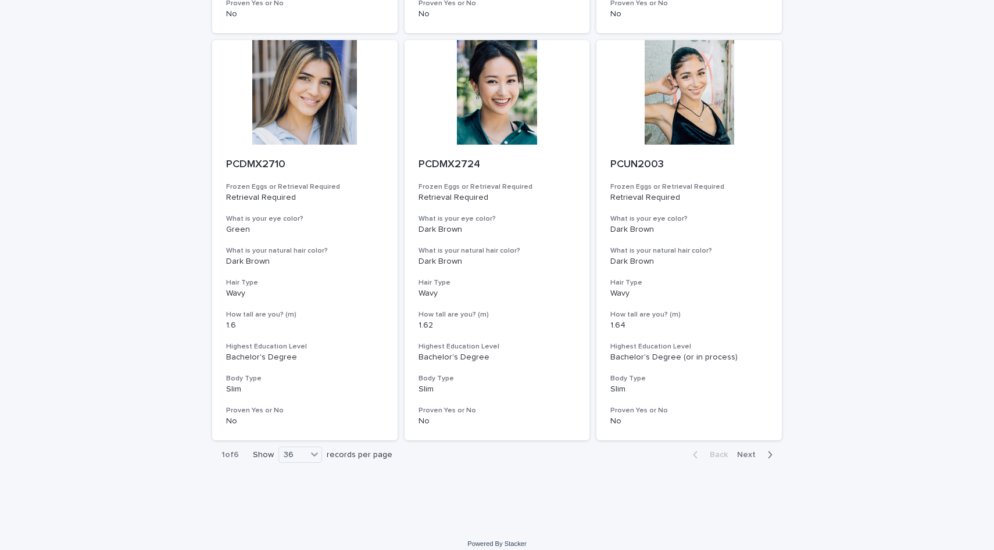
click at [758, 454] on span "Next" at bounding box center [750, 455] width 26 height 8
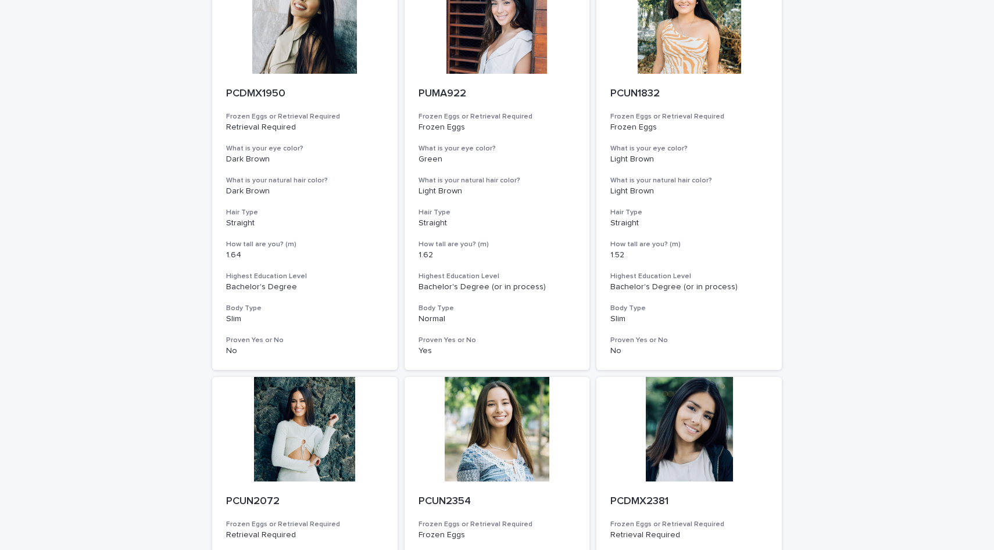
scroll to position [4079, 0]
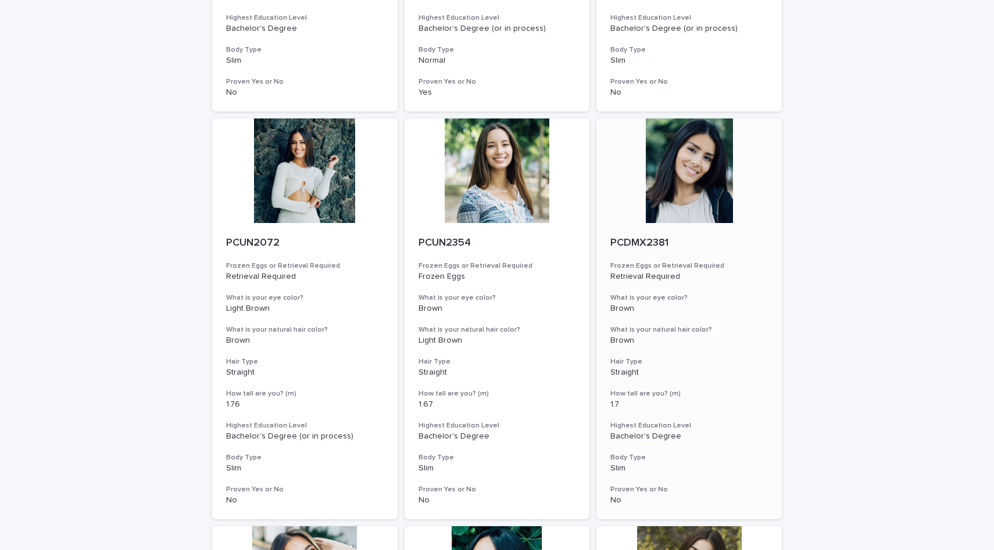
click at [671, 188] on div at bounding box center [688, 171] width 185 height 105
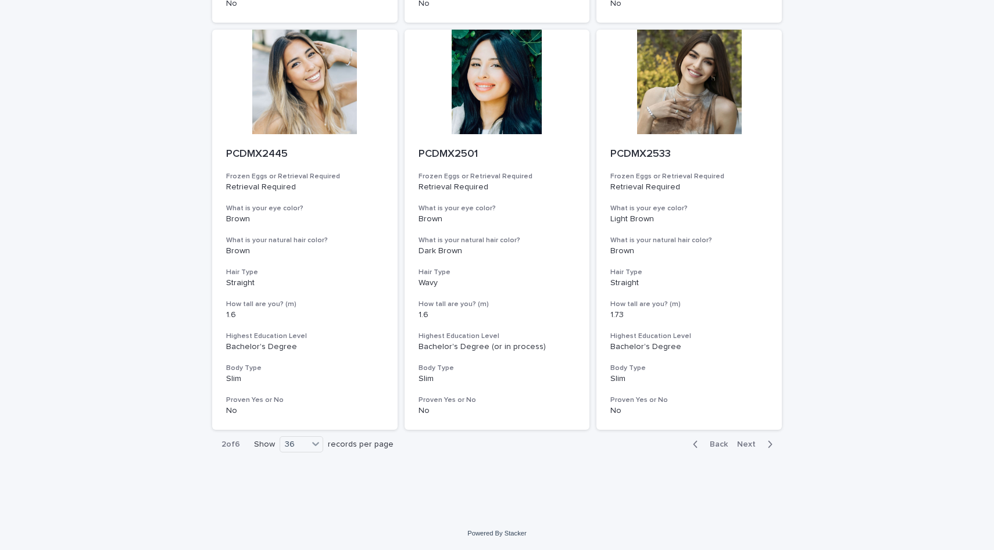
click at [758, 445] on span "Next" at bounding box center [750, 444] width 26 height 8
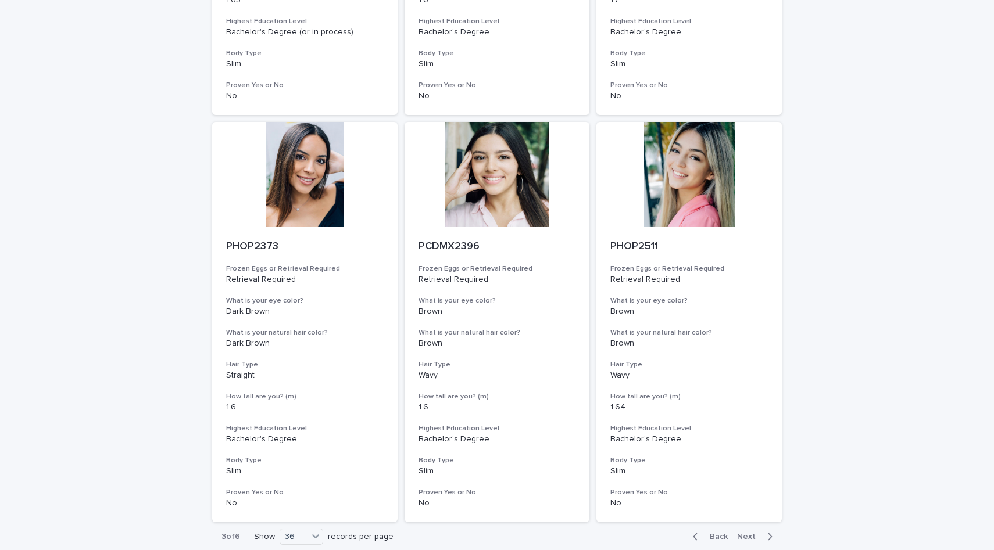
scroll to position [4339, 0]
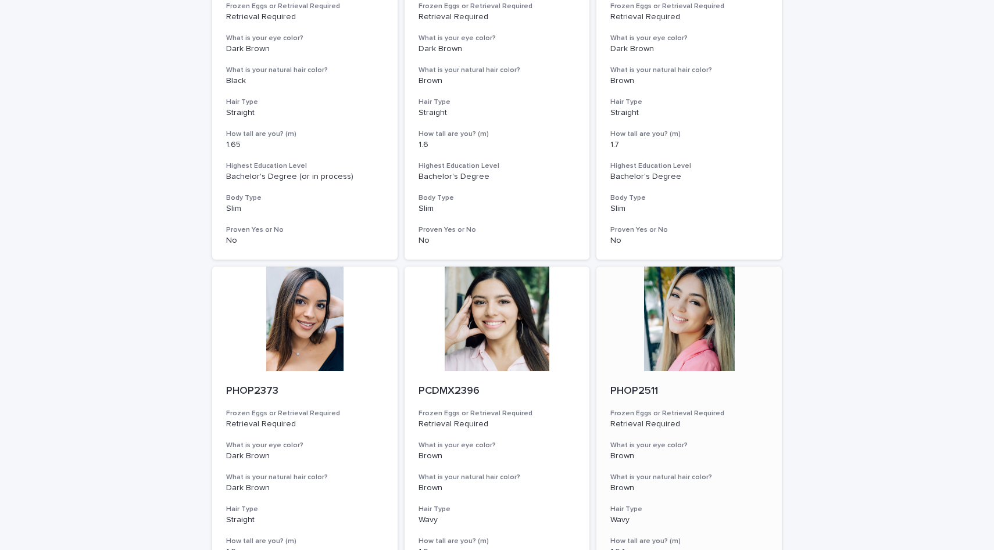
click at [712, 318] on div at bounding box center [688, 319] width 185 height 105
click at [707, 323] on div at bounding box center [688, 319] width 185 height 105
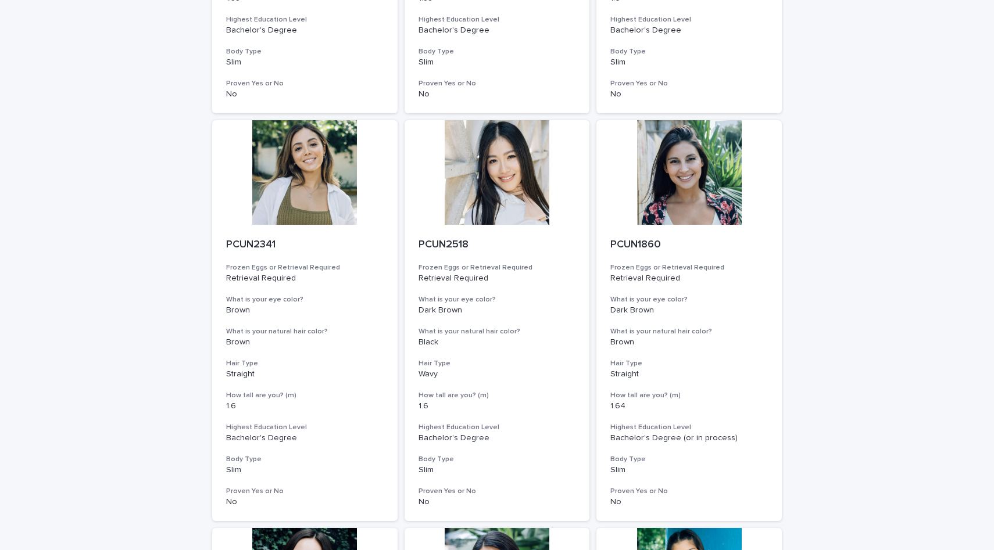
scroll to position [2040, 0]
click at [468, 177] on div at bounding box center [496, 172] width 185 height 105
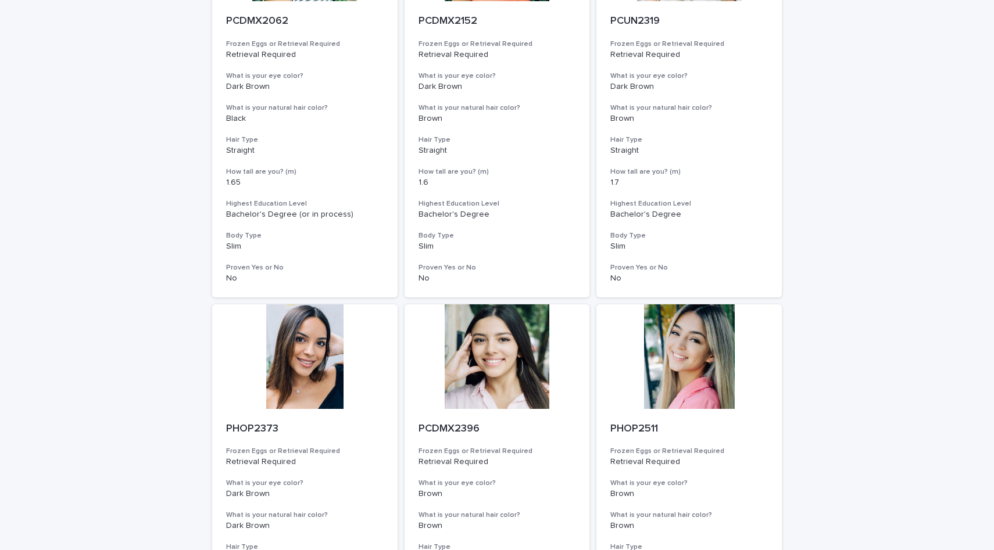
scroll to position [4511, 0]
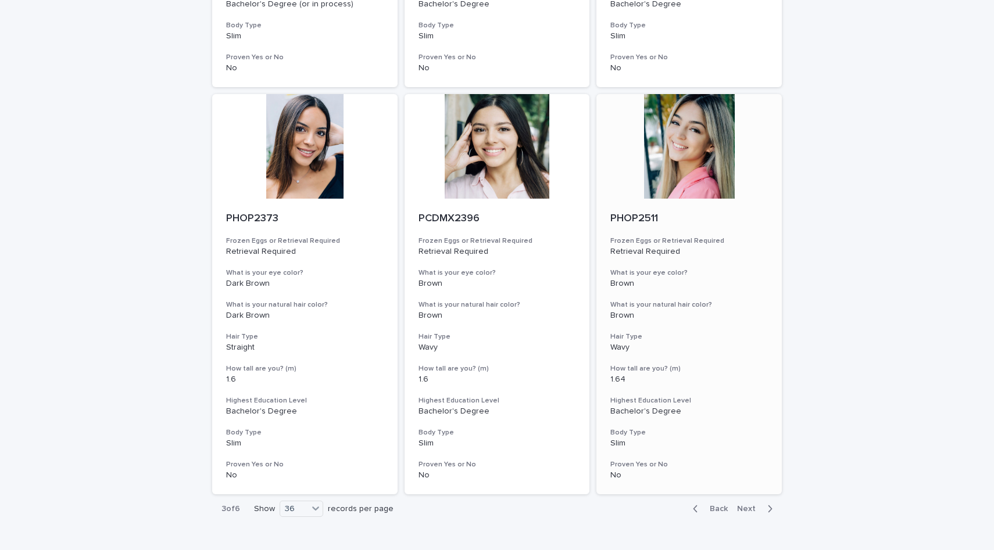
click at [687, 155] on div at bounding box center [688, 146] width 185 height 105
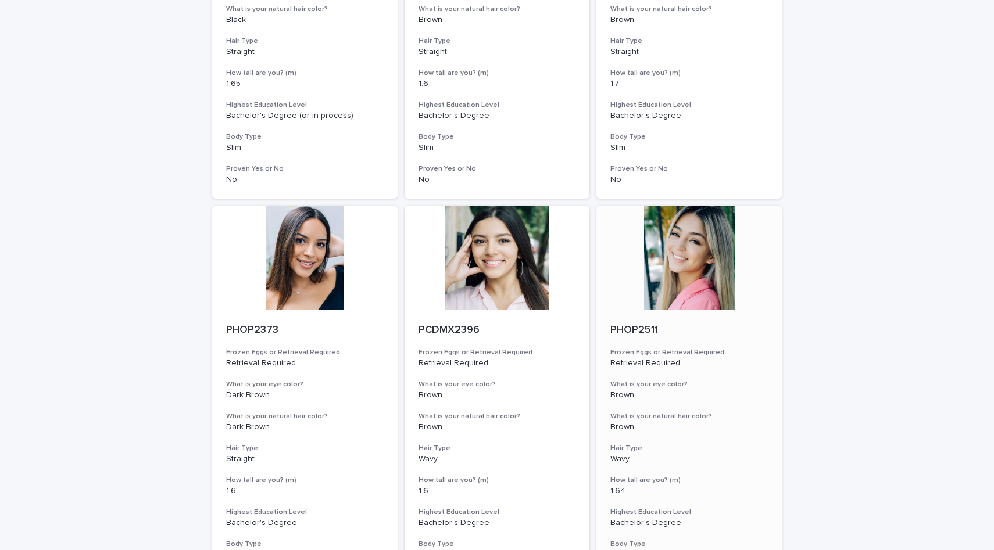
scroll to position [4577, 0]
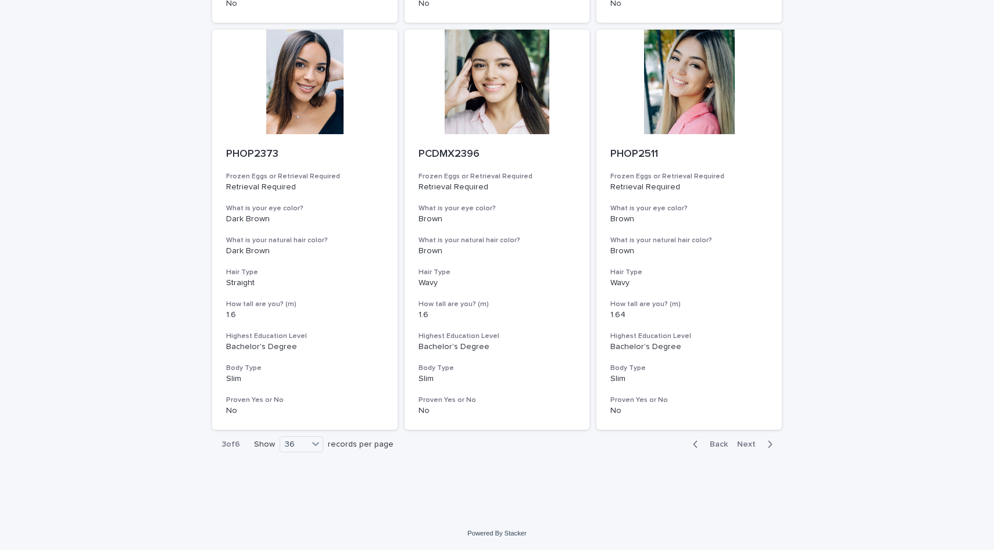
click at [752, 446] on span "Next" at bounding box center [750, 444] width 26 height 8
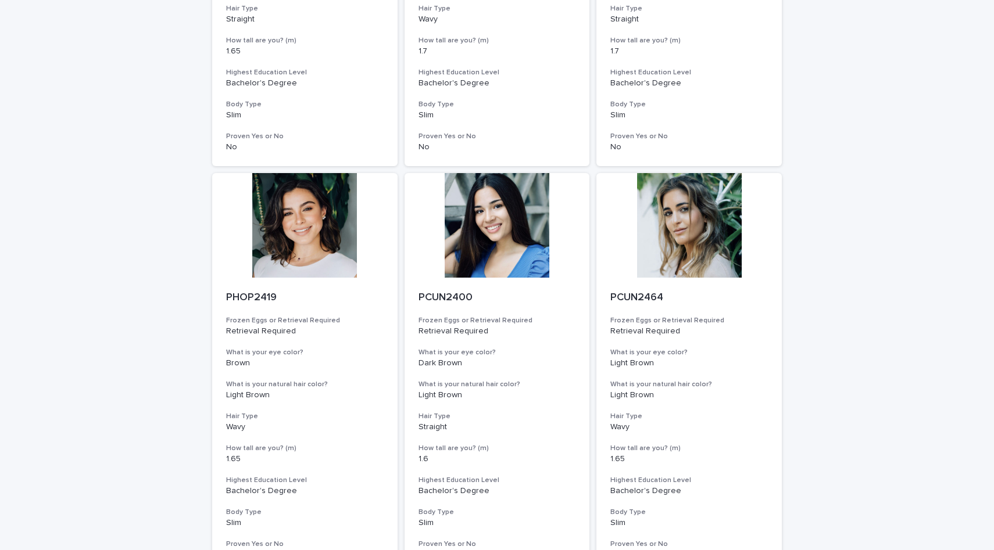
scroll to position [4577, 0]
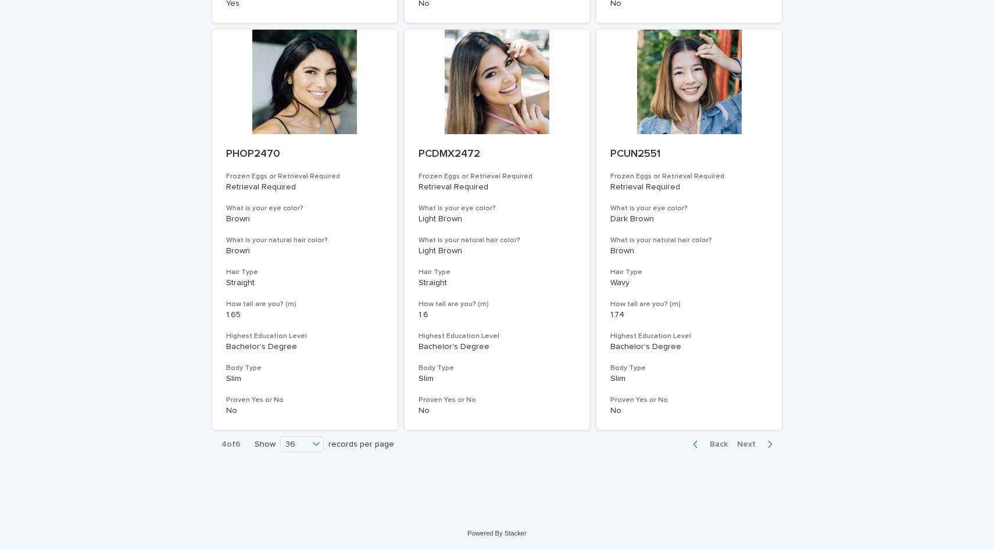
click at [746, 444] on span "Next" at bounding box center [750, 444] width 26 height 8
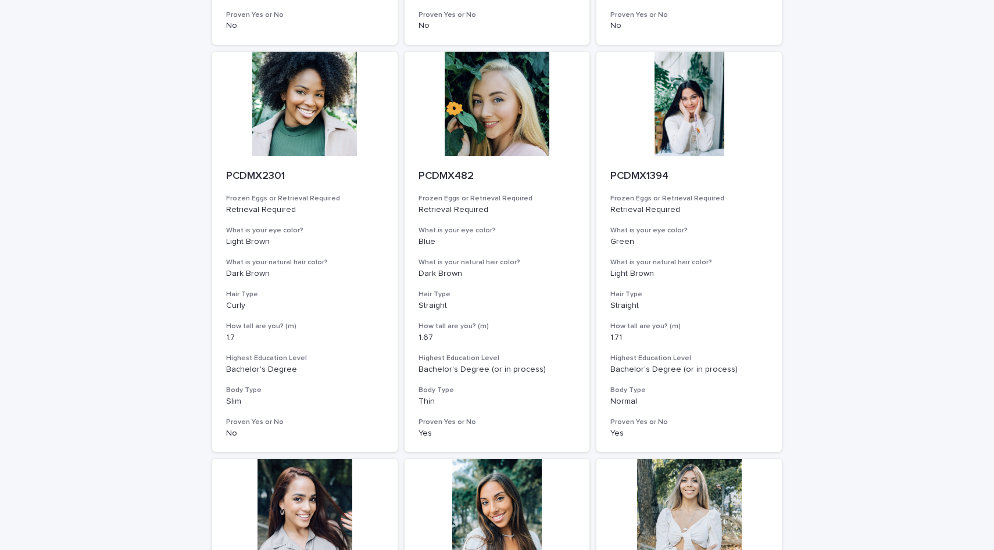
scroll to position [3261, 0]
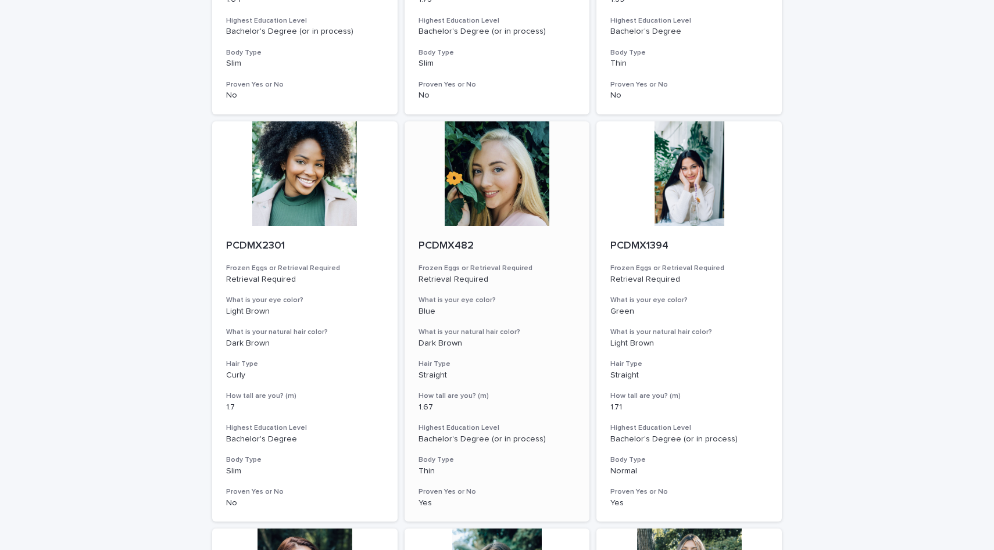
click at [496, 192] on div at bounding box center [496, 173] width 185 height 105
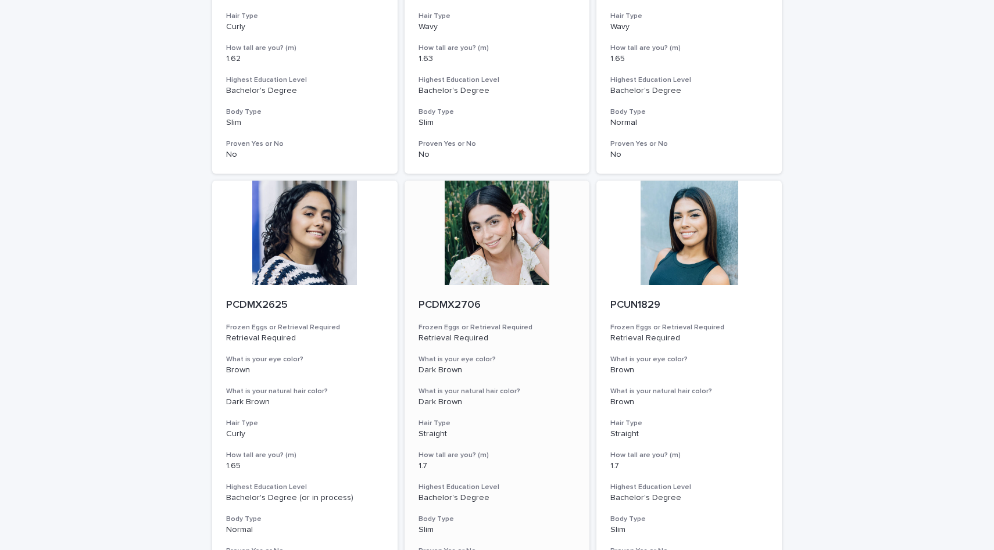
scroll to position [2632, 0]
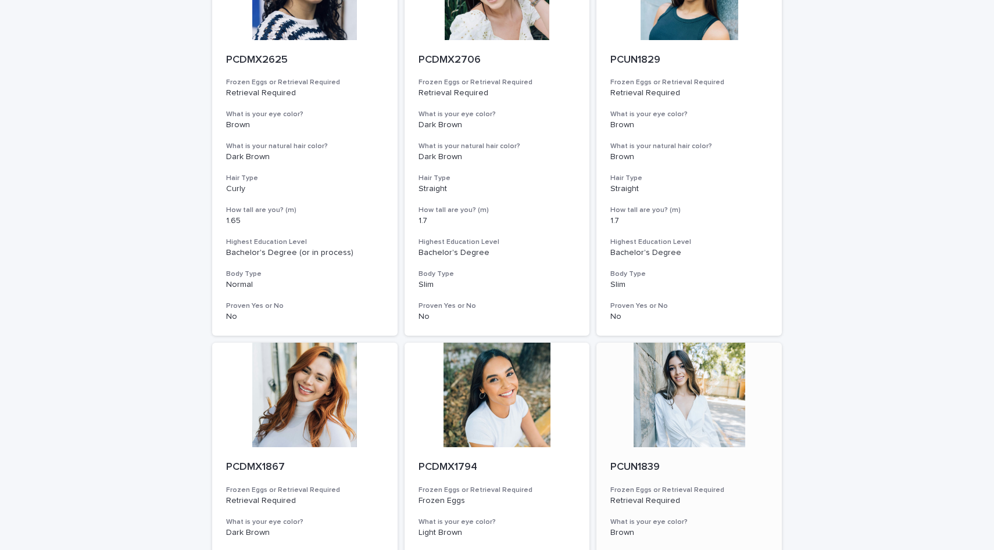
click at [695, 400] on div at bounding box center [688, 395] width 185 height 105
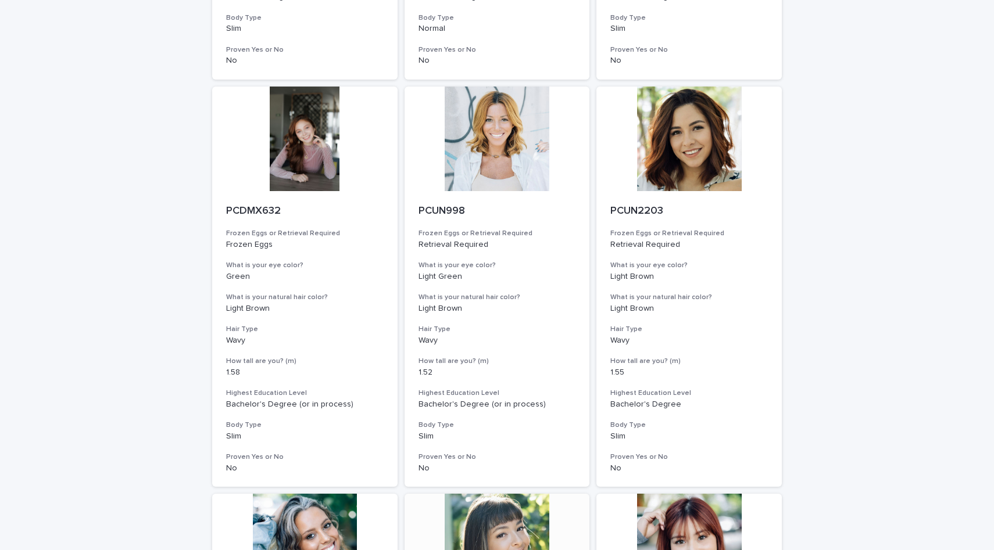
scroll to position [1228, 0]
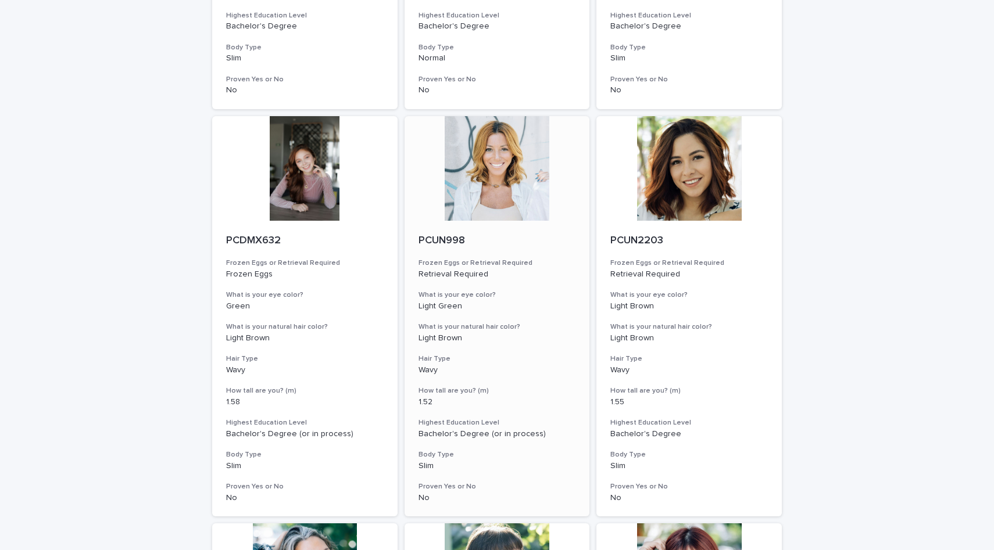
click at [516, 192] on div at bounding box center [496, 168] width 185 height 105
click at [656, 181] on div at bounding box center [688, 168] width 185 height 105
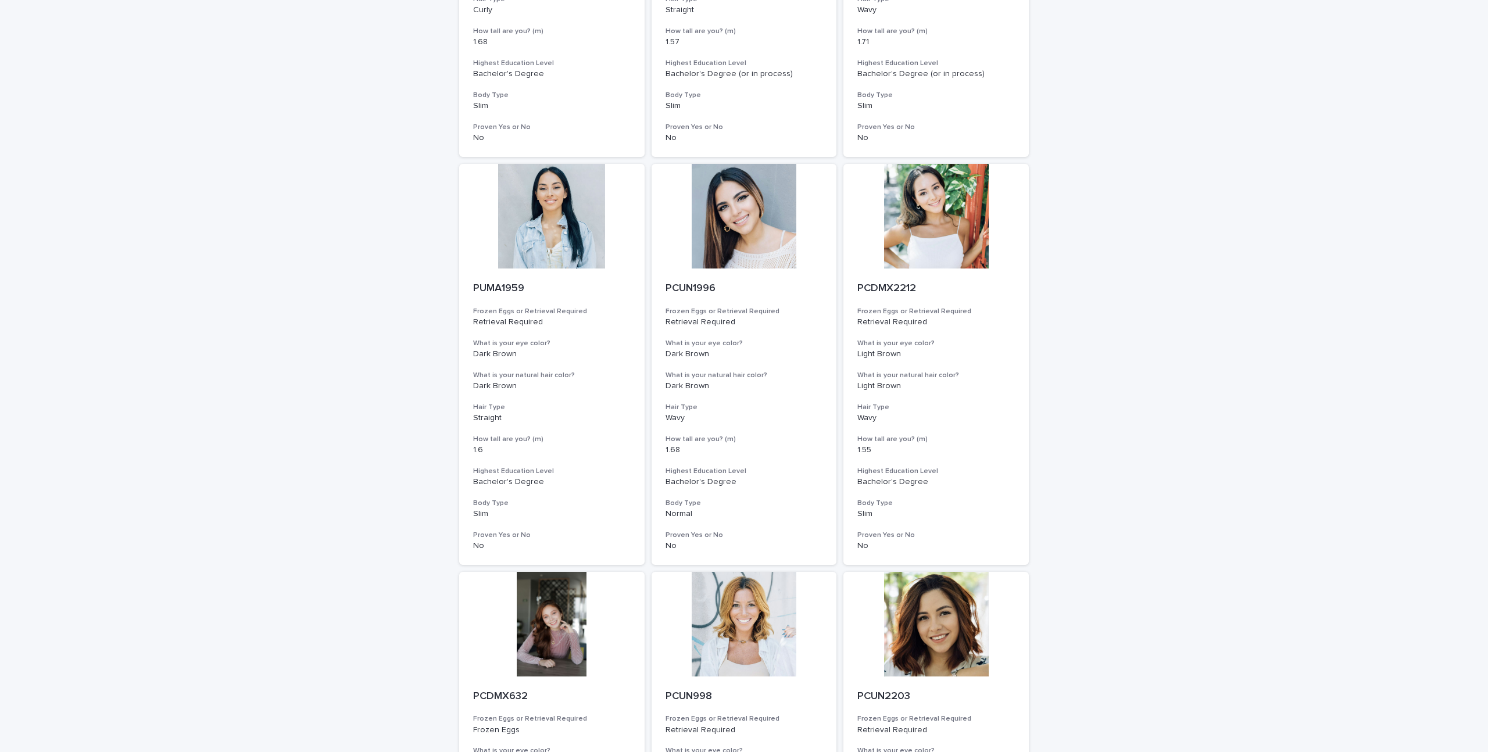
scroll to position [833, 0]
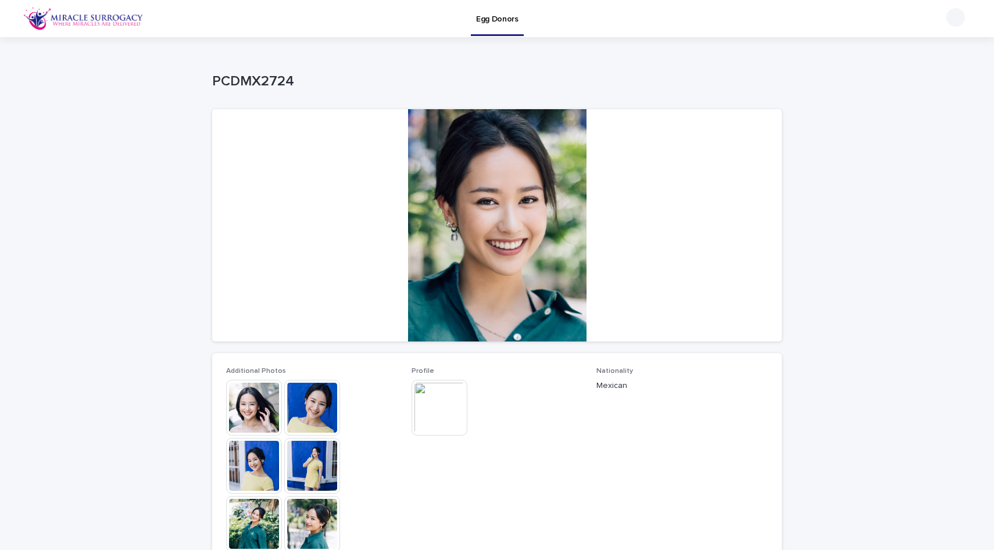
click at [316, 410] on img at bounding box center [312, 408] width 56 height 56
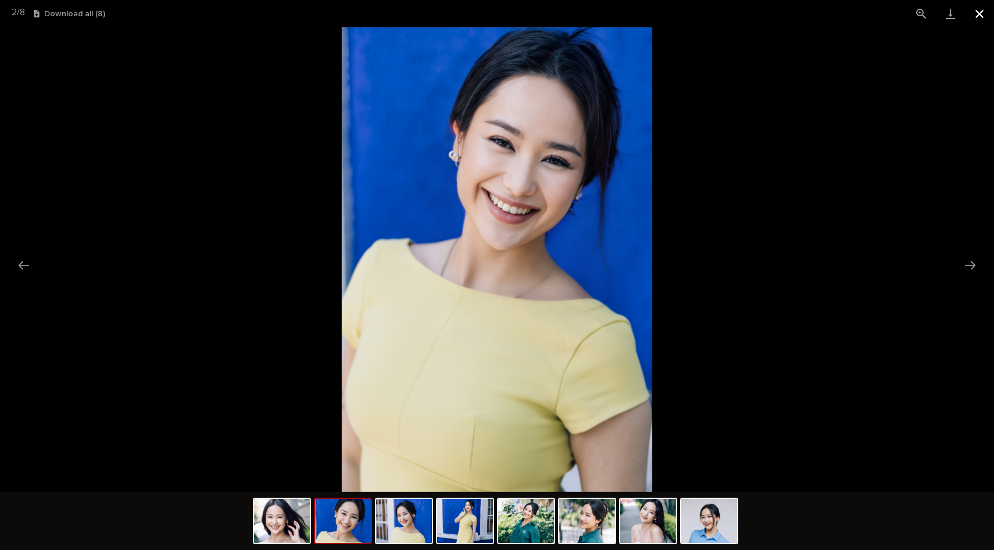
click at [974, 15] on button "Close gallery" at bounding box center [979, 13] width 29 height 27
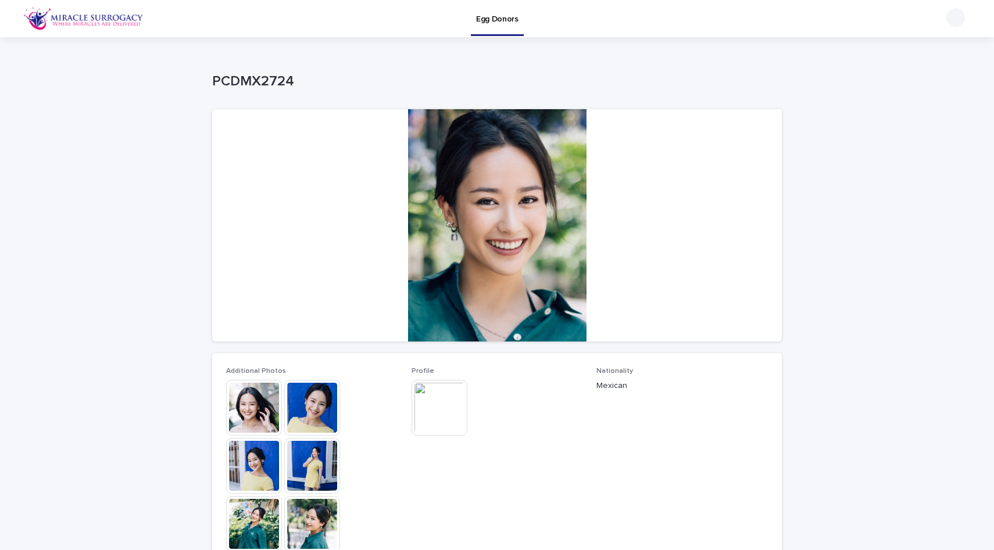
click at [439, 405] on img at bounding box center [439, 408] width 56 height 56
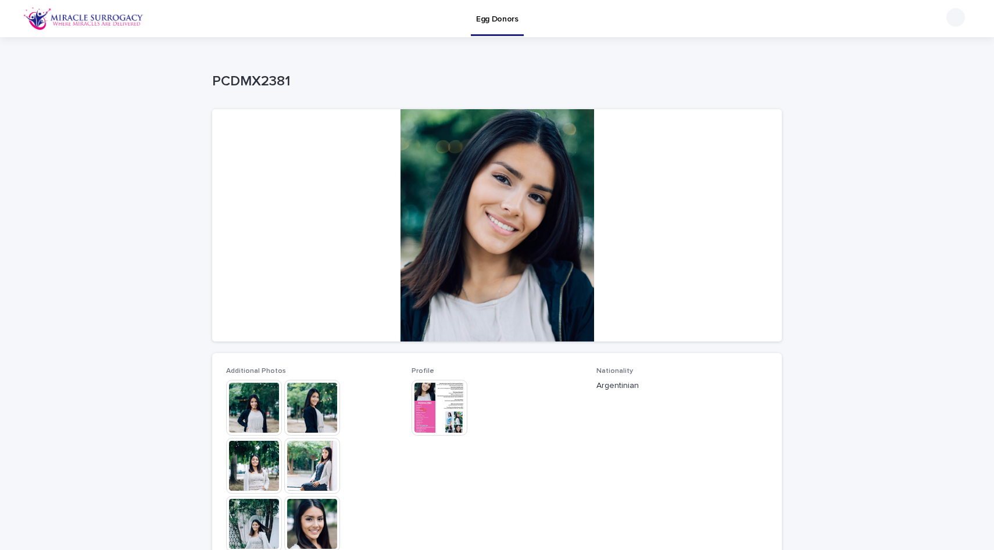
click at [292, 417] on img at bounding box center [312, 408] width 56 height 56
click at [470, 401] on div "This file cannot be opened Download File" at bounding box center [496, 409] width 171 height 58
click at [458, 401] on img at bounding box center [439, 408] width 56 height 56
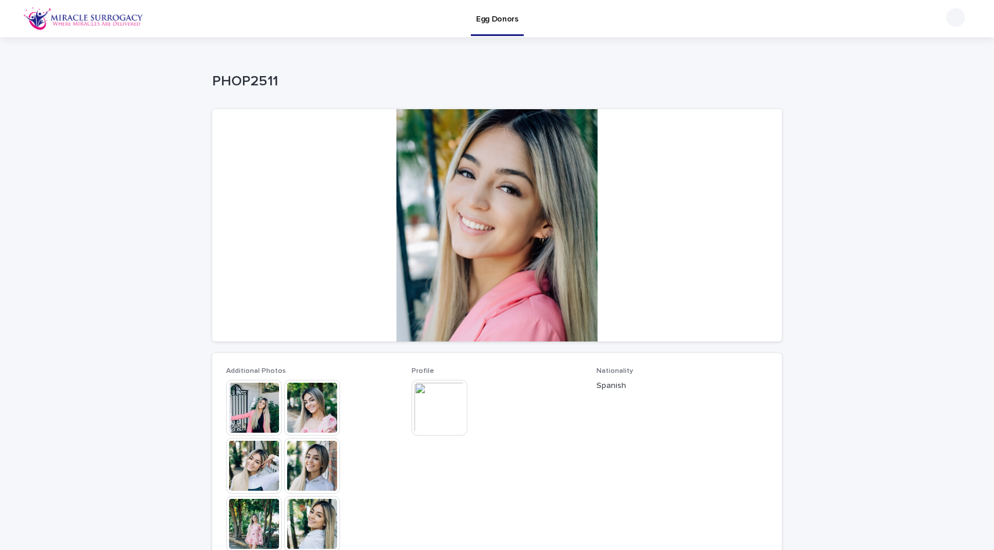
click at [449, 408] on img at bounding box center [439, 408] width 56 height 56
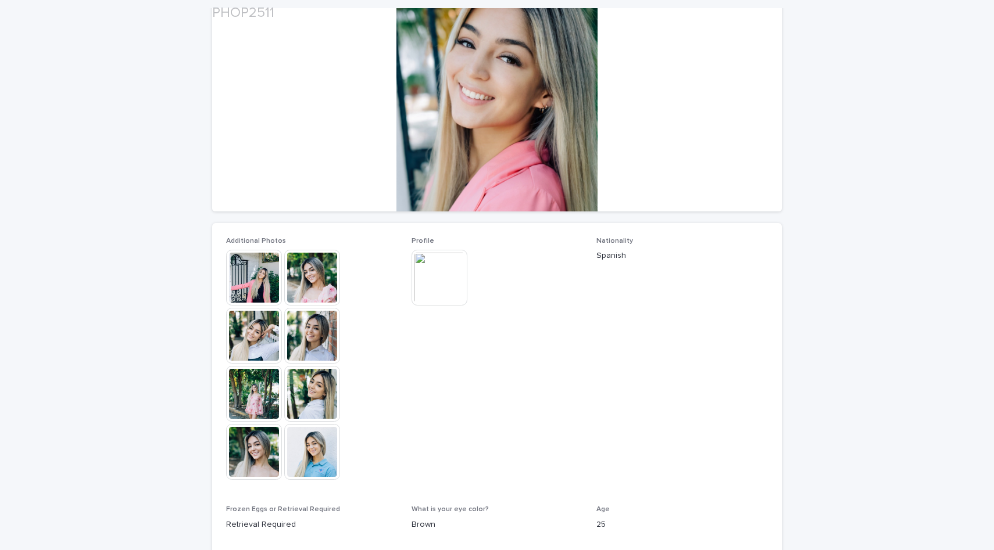
scroll to position [129, 0]
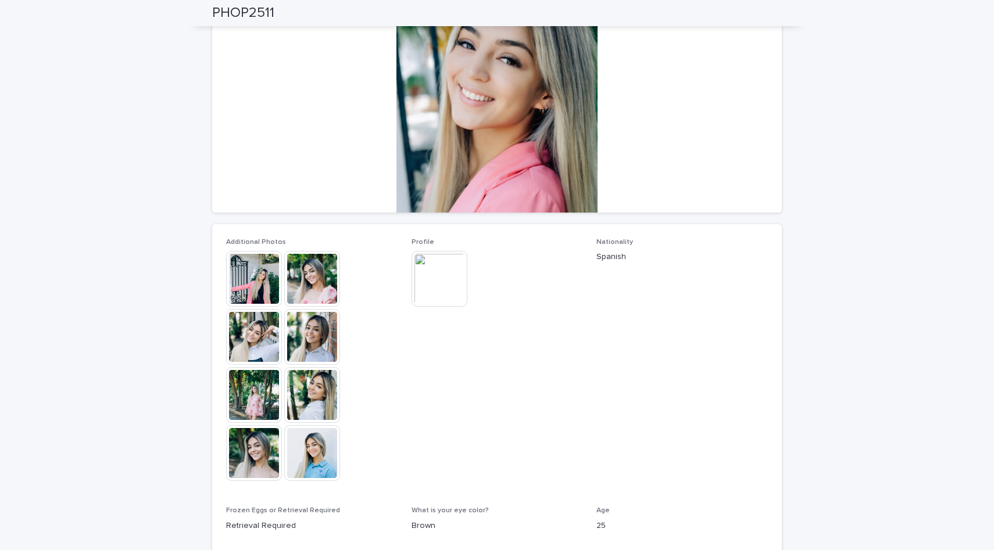
click at [324, 441] on img at bounding box center [312, 453] width 56 height 56
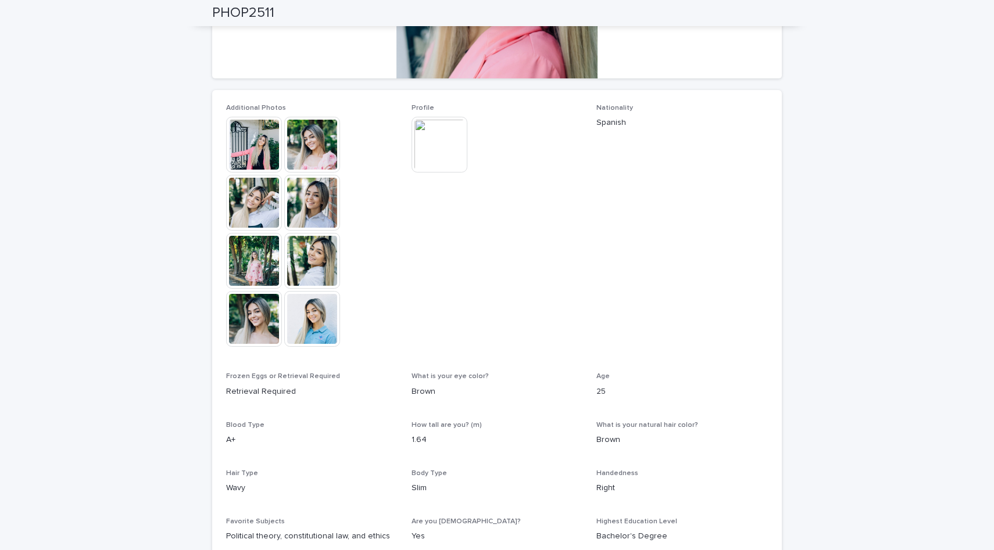
scroll to position [188, 0]
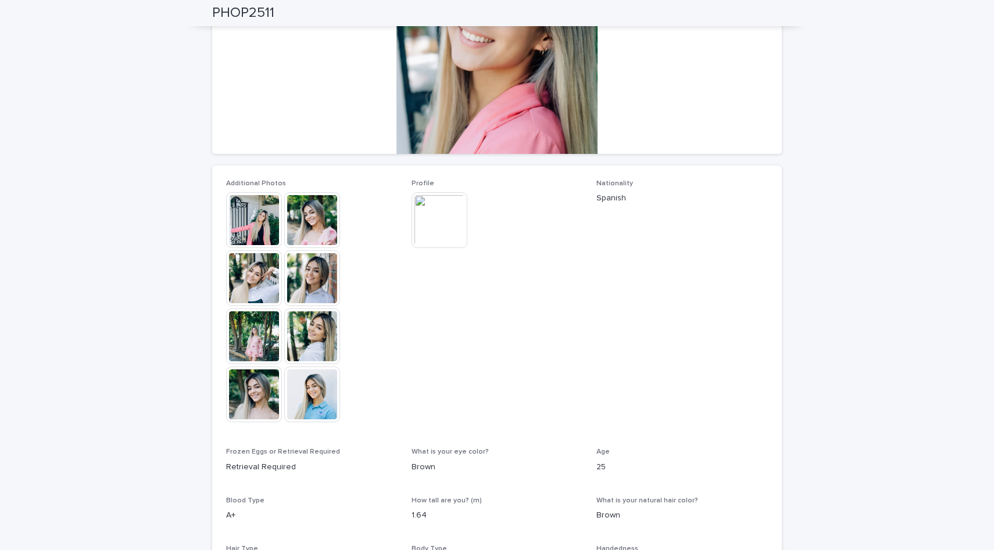
click at [435, 214] on img at bounding box center [439, 220] width 56 height 56
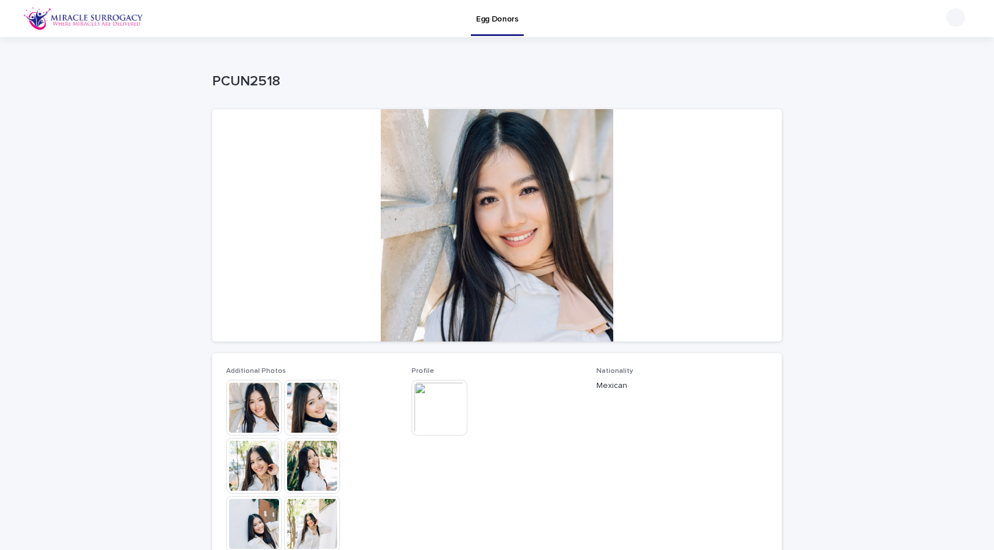
click at [321, 427] on img at bounding box center [312, 408] width 56 height 56
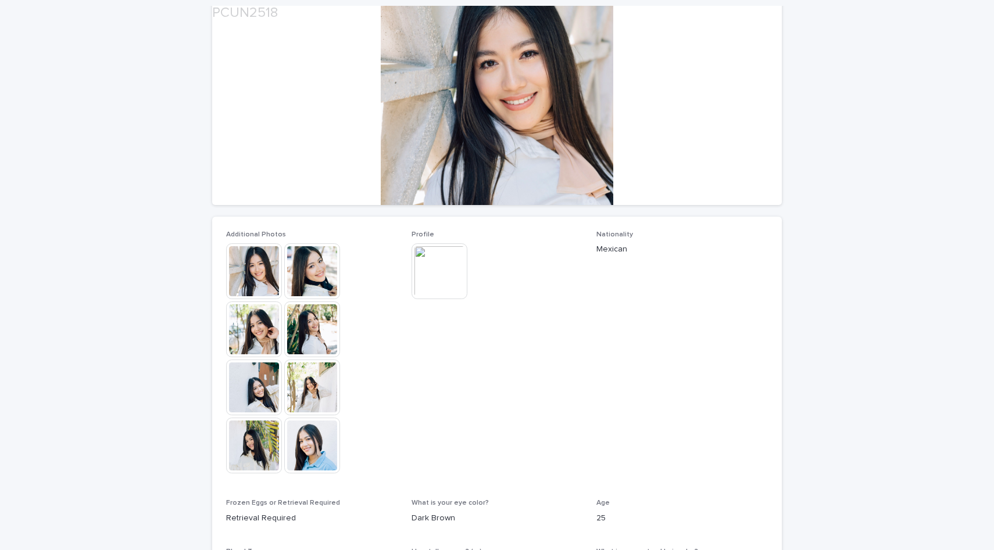
scroll to position [273, 0]
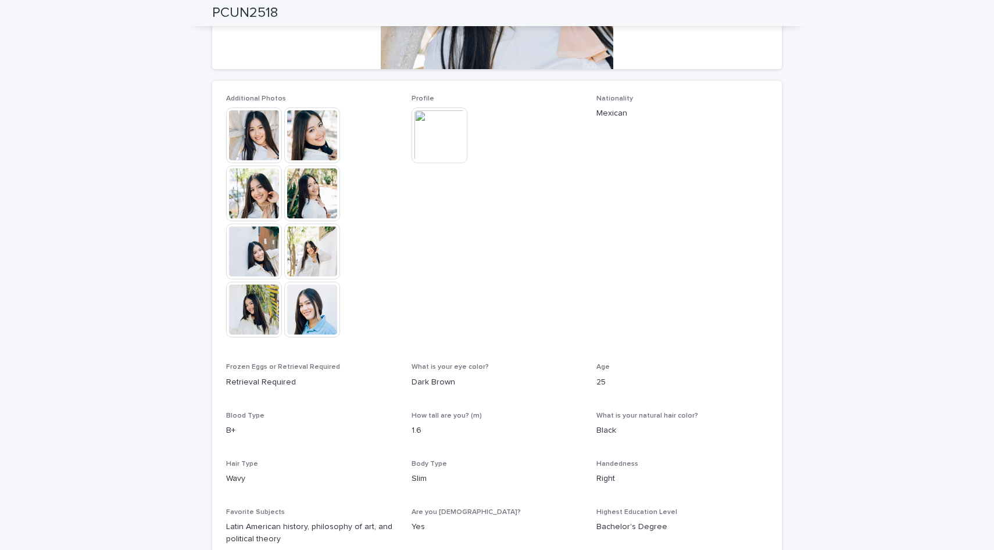
click at [323, 318] on img at bounding box center [312, 310] width 56 height 56
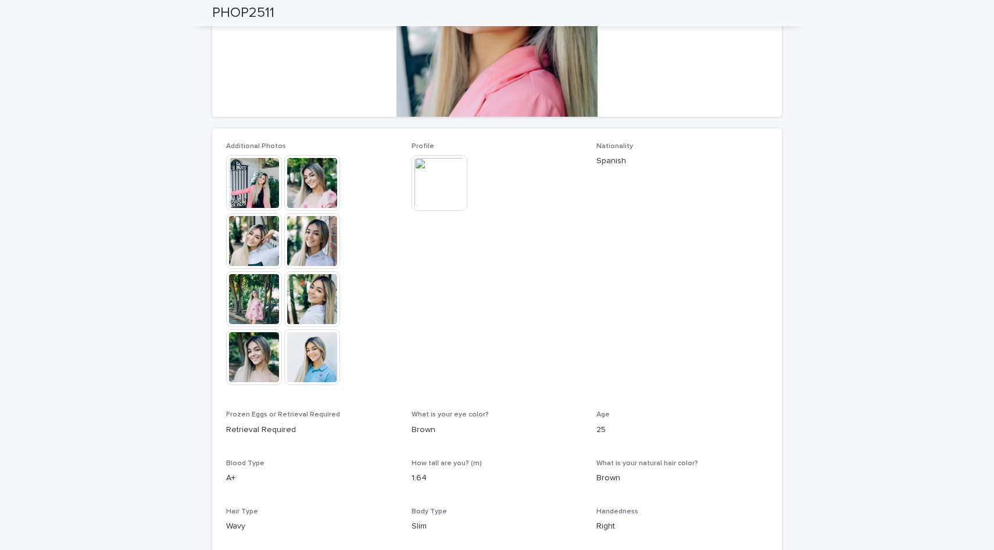
scroll to position [52, 0]
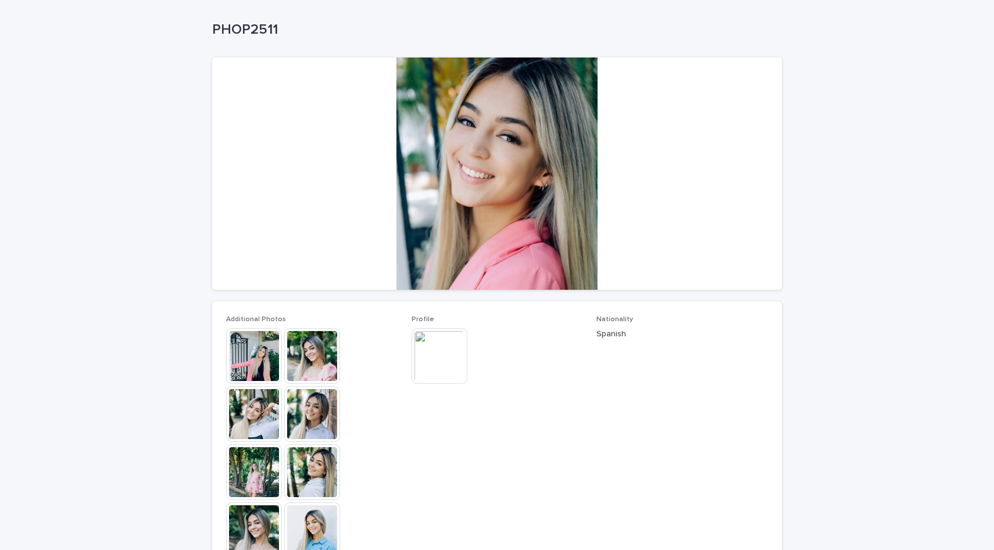
click at [455, 344] on img at bounding box center [439, 356] width 56 height 56
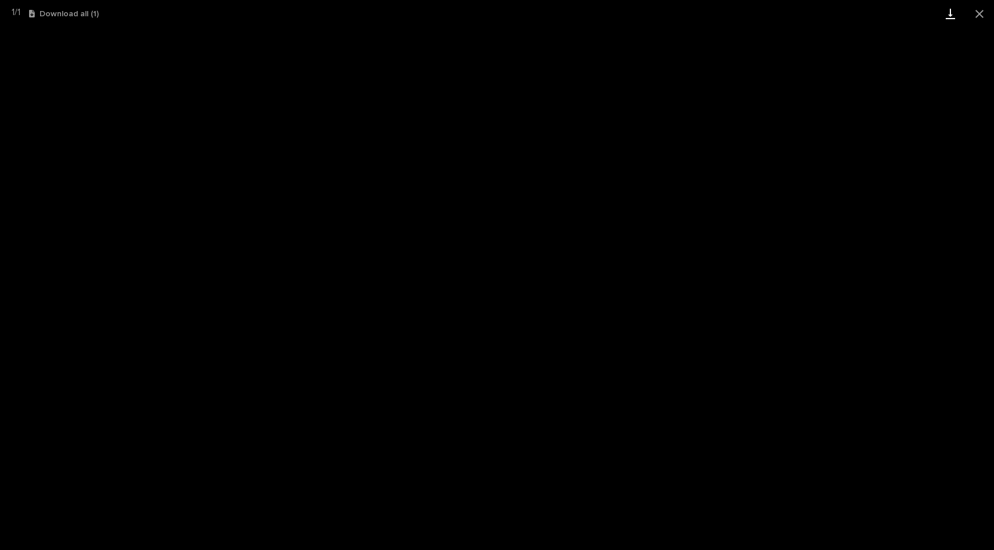
click at [949, 10] on link "Download" at bounding box center [950, 13] width 29 height 27
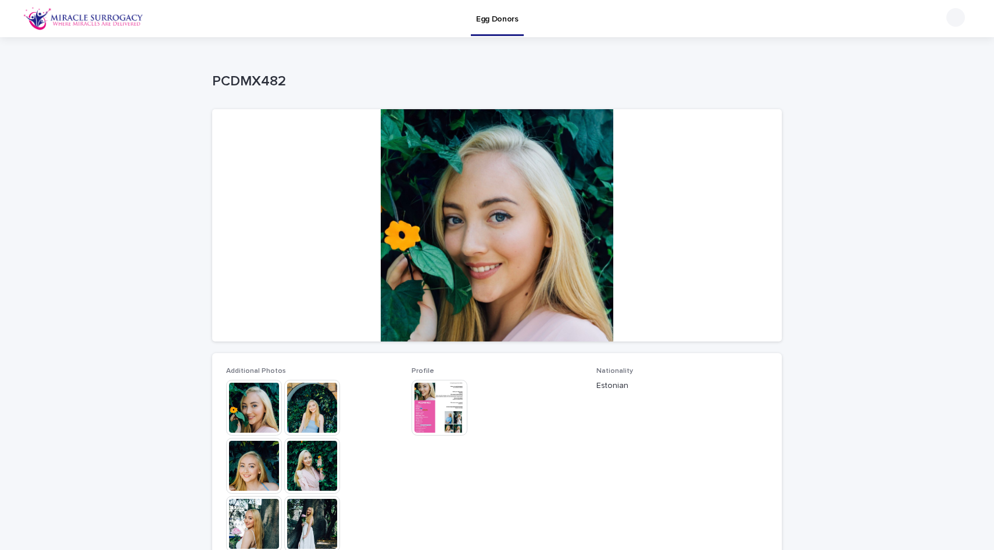
click at [443, 406] on img at bounding box center [439, 408] width 56 height 56
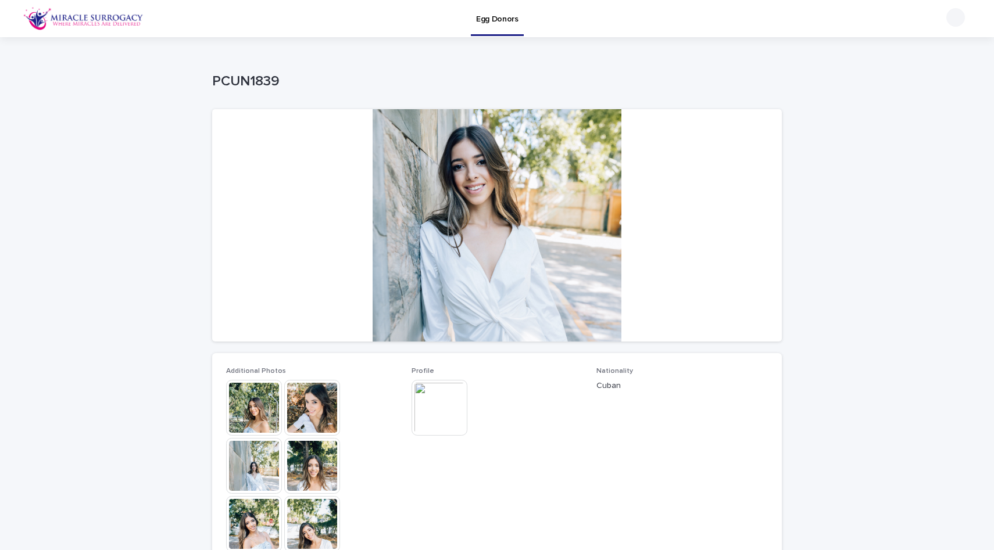
click at [439, 426] on img at bounding box center [439, 408] width 56 height 56
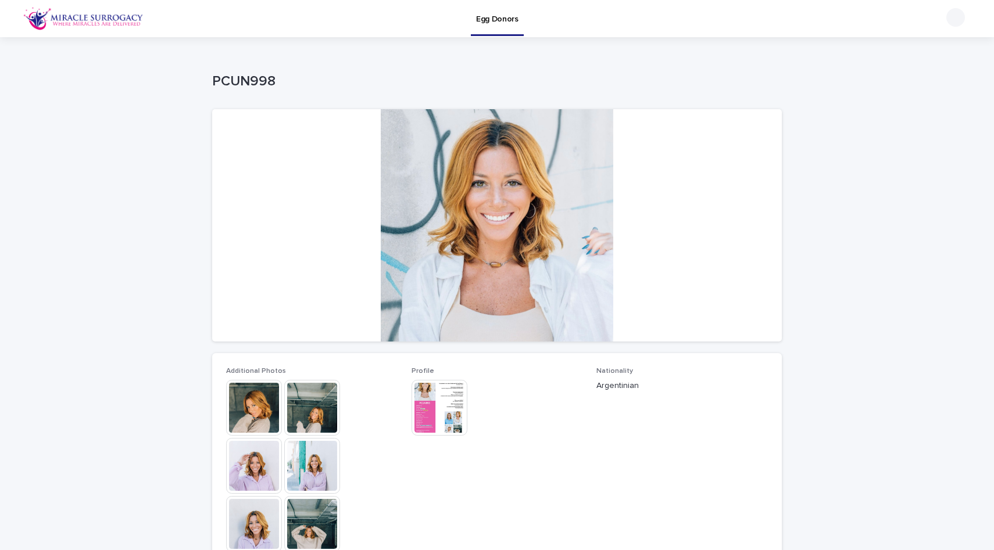
click at [468, 411] on div at bounding box center [440, 408] width 58 height 56
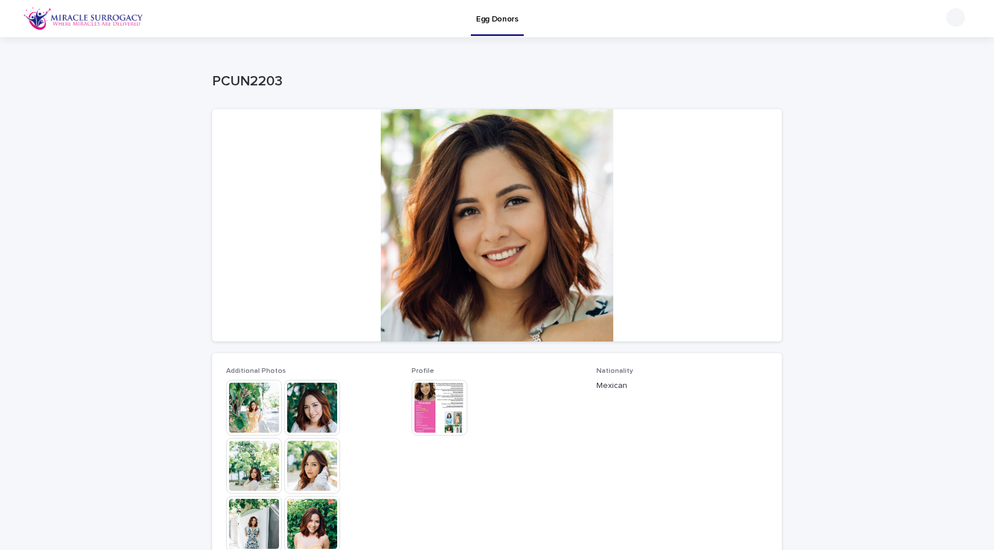
click at [461, 400] on img at bounding box center [439, 408] width 56 height 56
